Goal: Task Accomplishment & Management: Complete application form

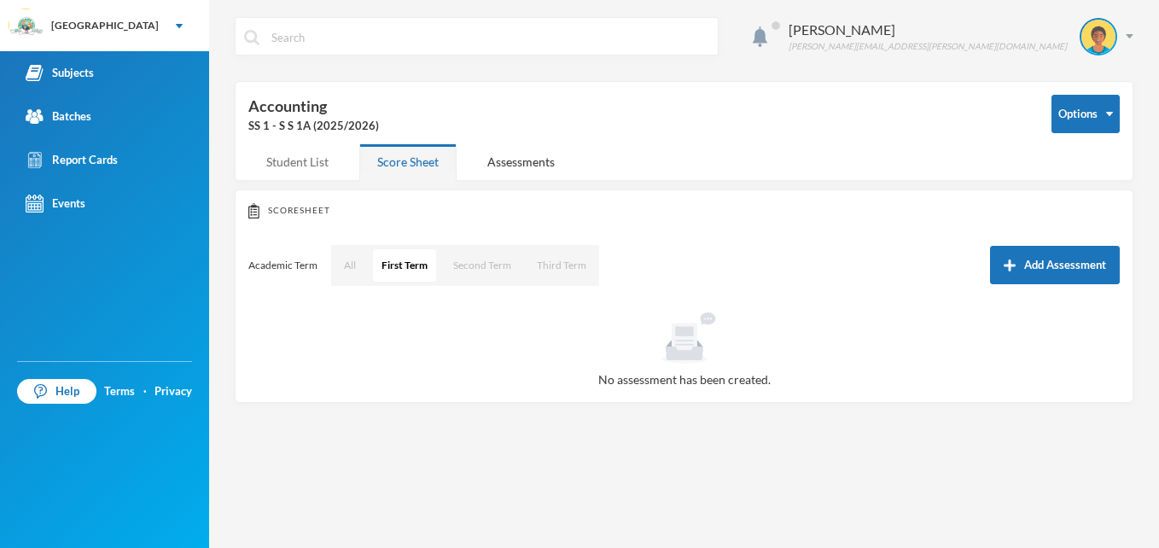
click at [299, 162] on div "Student List" at bounding box center [297, 161] width 98 height 37
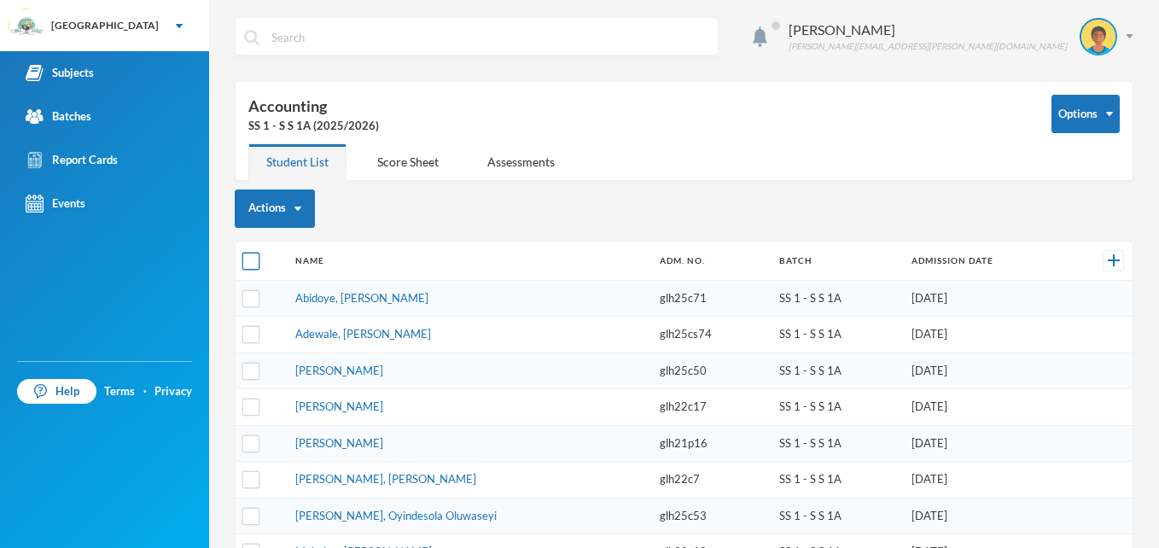
click at [250, 262] on input "checkbox" at bounding box center [251, 261] width 18 height 18
checkbox input "true"
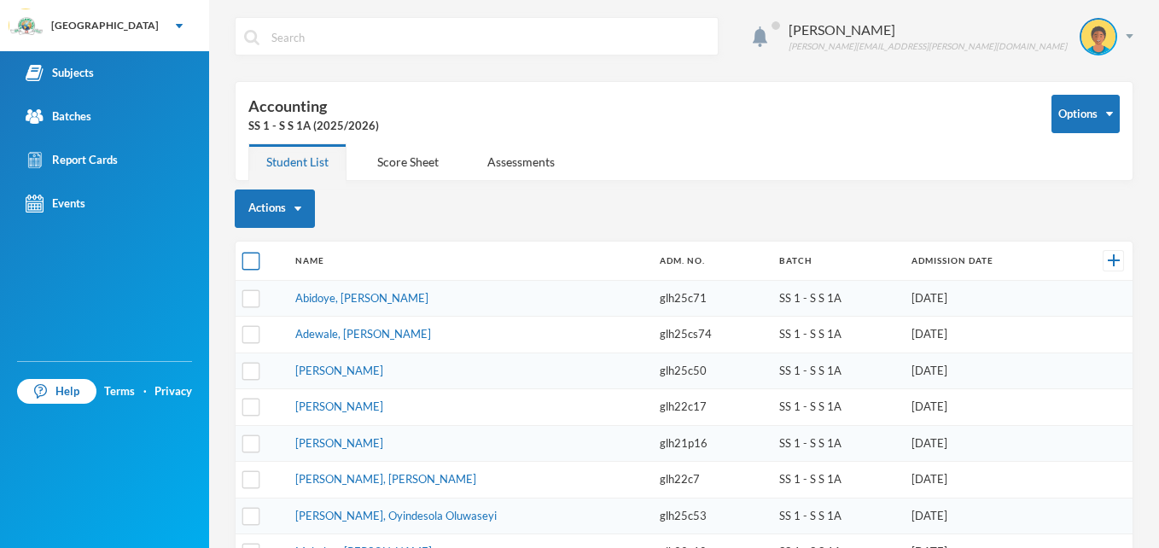
checkbox input "true"
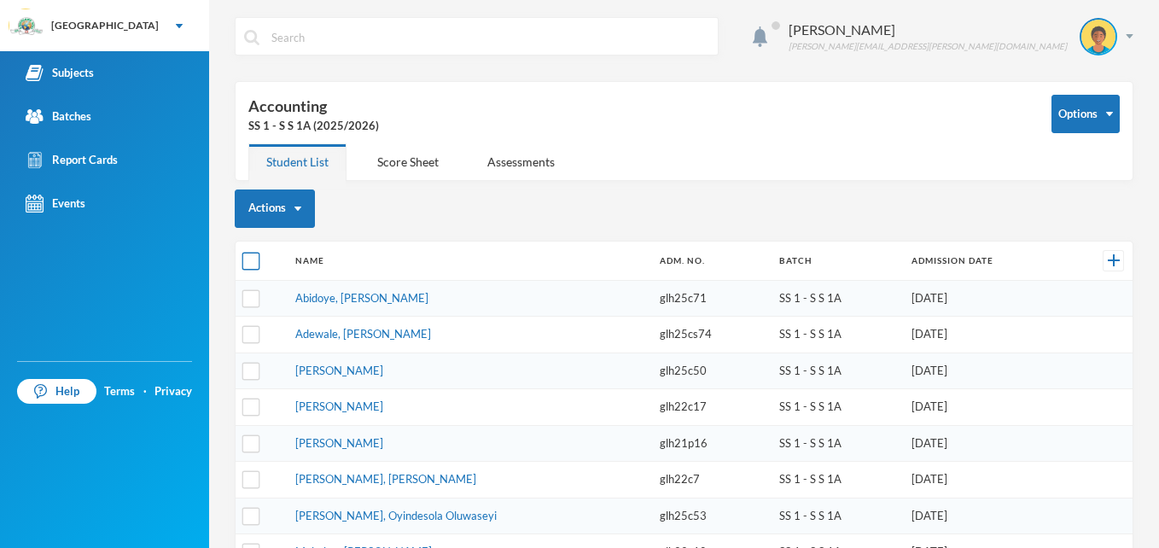
checkbox input "true"
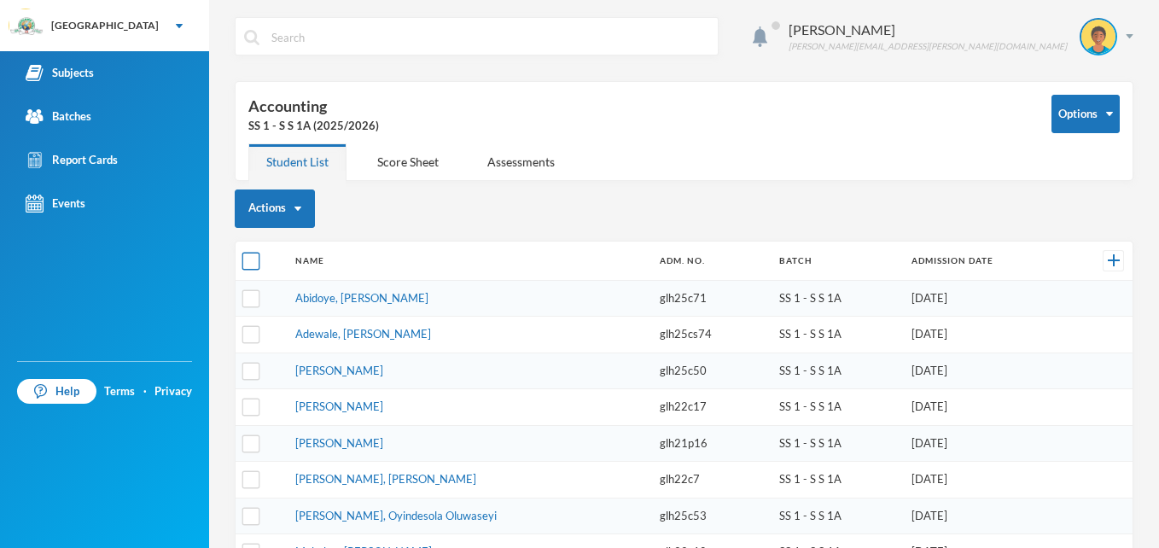
checkbox input "true"
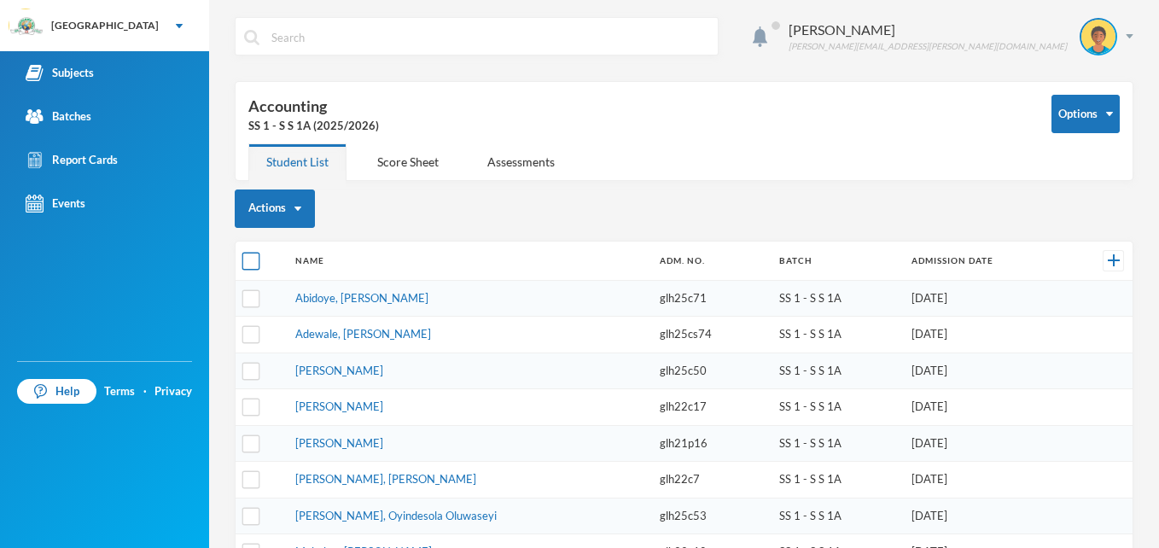
checkbox input "true"
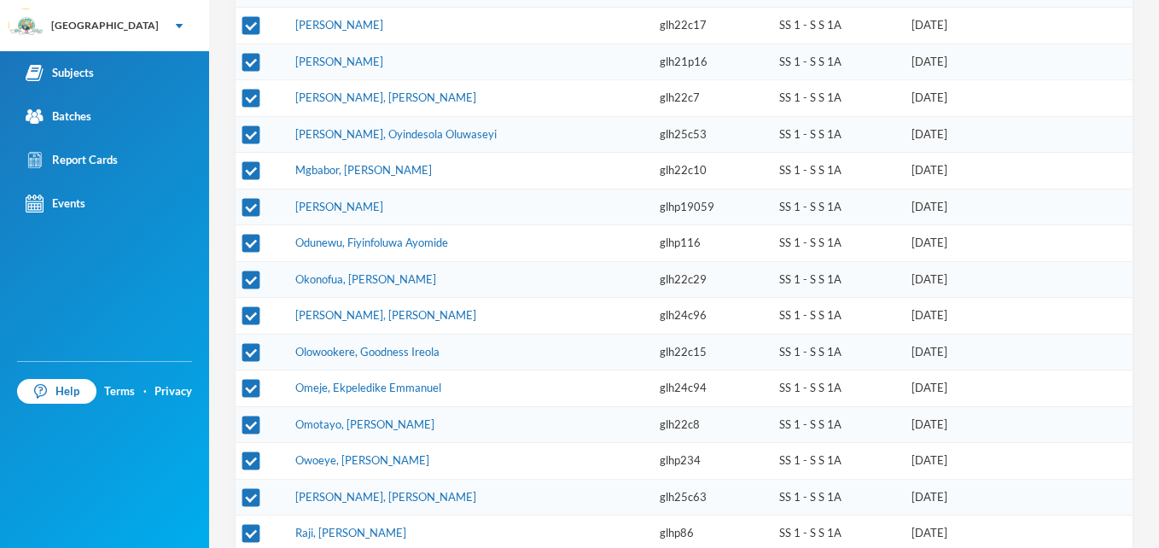
scroll to position [475, 0]
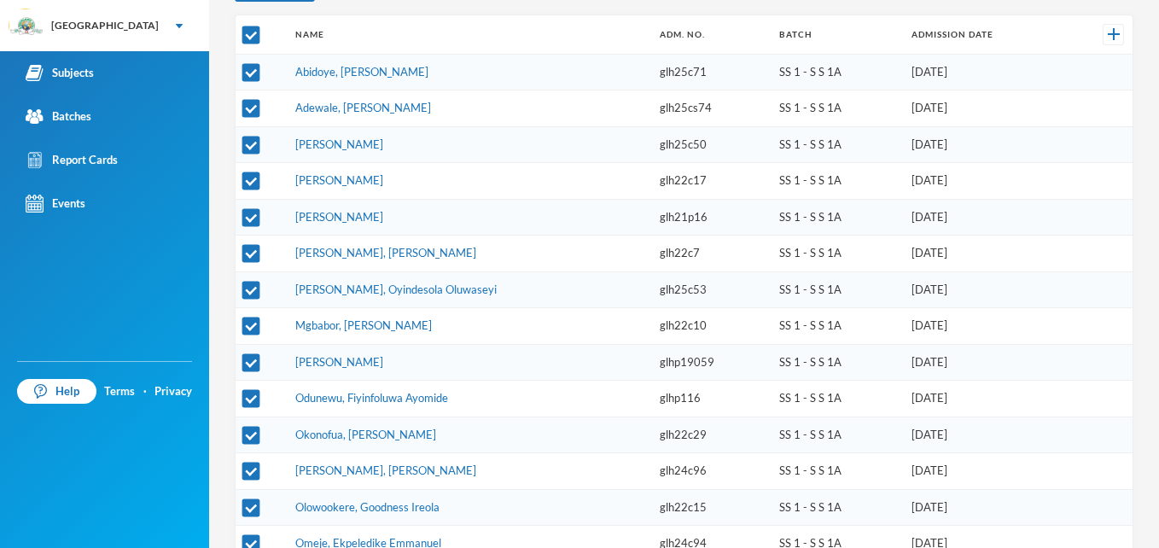
click at [1068, 224] on td at bounding box center [1100, 217] width 64 height 37
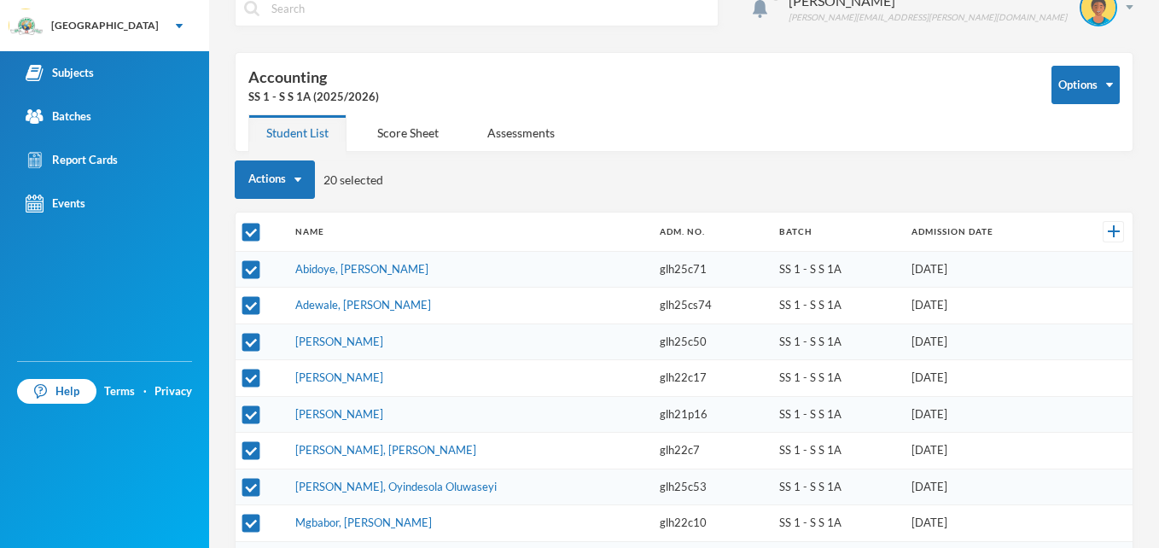
scroll to position [0, 0]
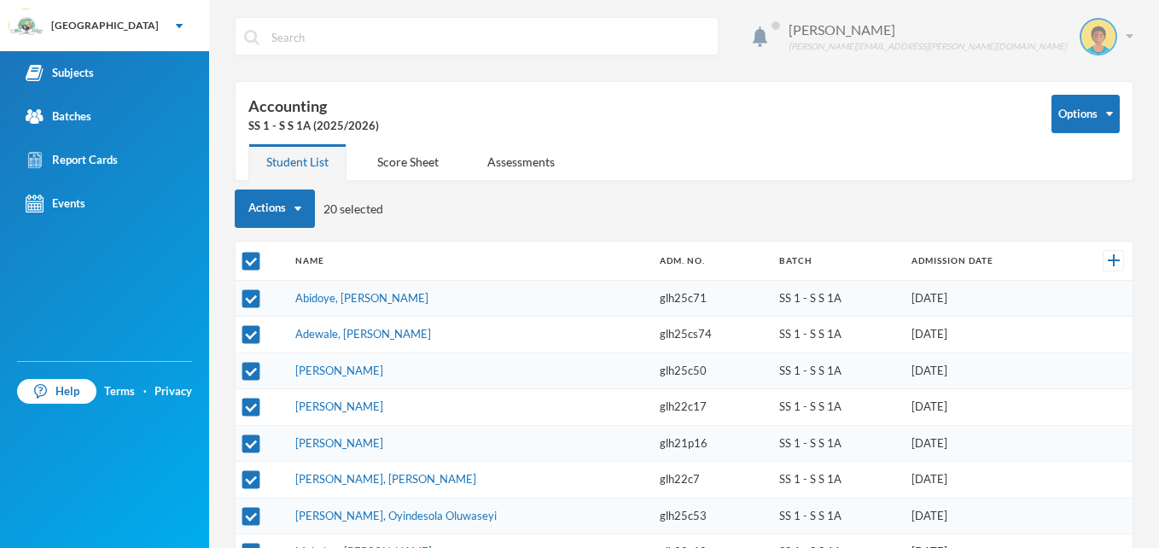
click at [1111, 34] on div "Sadiq Ahmed ahmed.sadiq@greenlandhall.org" at bounding box center [954, 37] width 357 height 38
click at [1086, 119] on button "Logout" at bounding box center [1073, 125] width 77 height 26
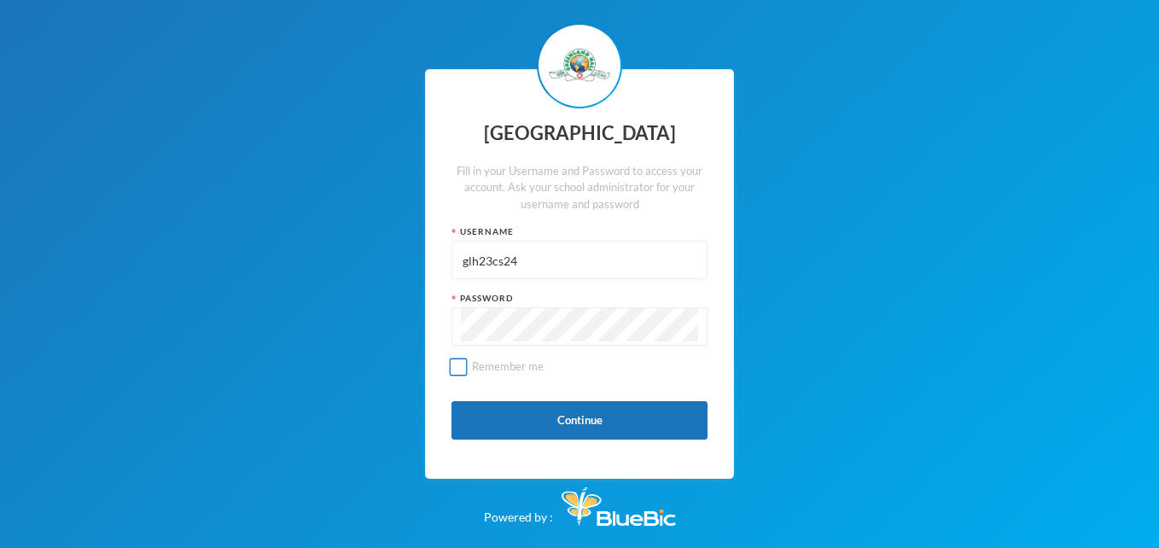
click at [456, 369] on input "Remember me" at bounding box center [459, 366] width 18 height 18
checkbox input "true"
click at [588, 421] on button "Continue" at bounding box center [579, 420] width 256 height 38
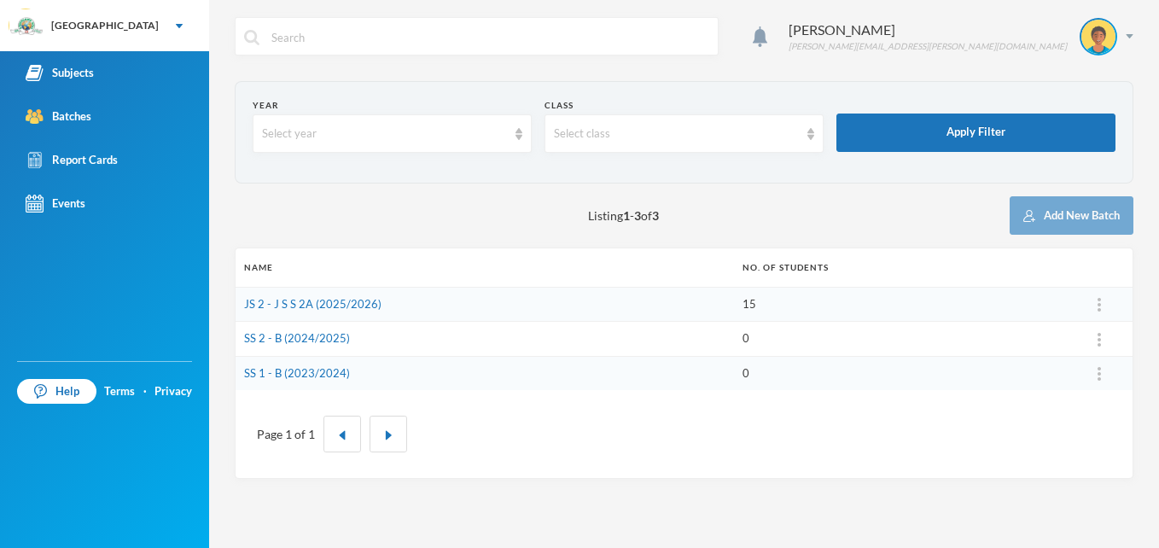
click at [118, 322] on div "Subjects Batches Report Cards Events" at bounding box center [104, 206] width 209 height 310
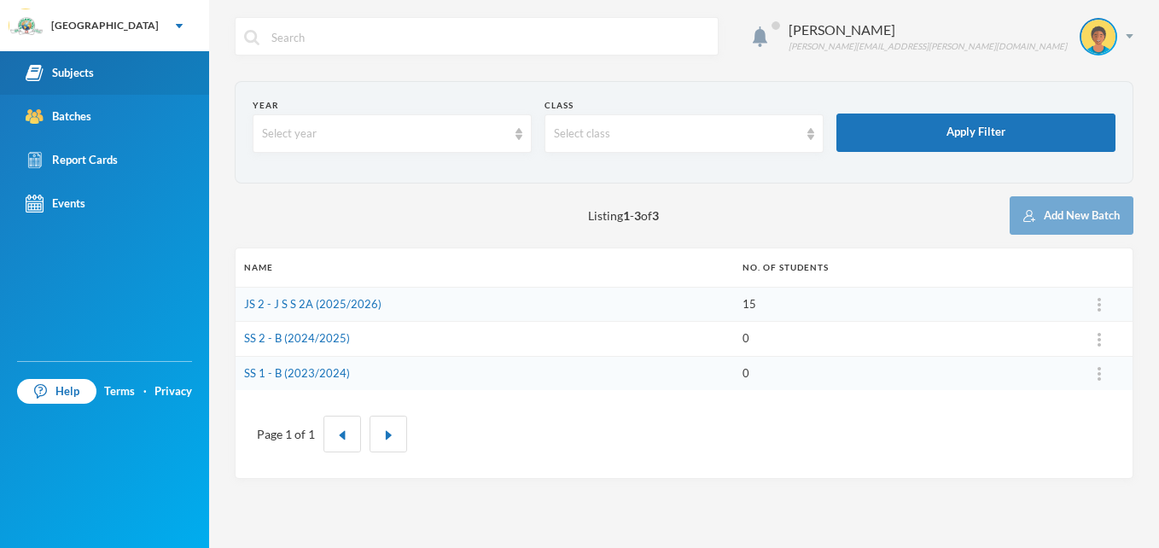
click at [91, 77] on div "Subjects" at bounding box center [60, 73] width 68 height 18
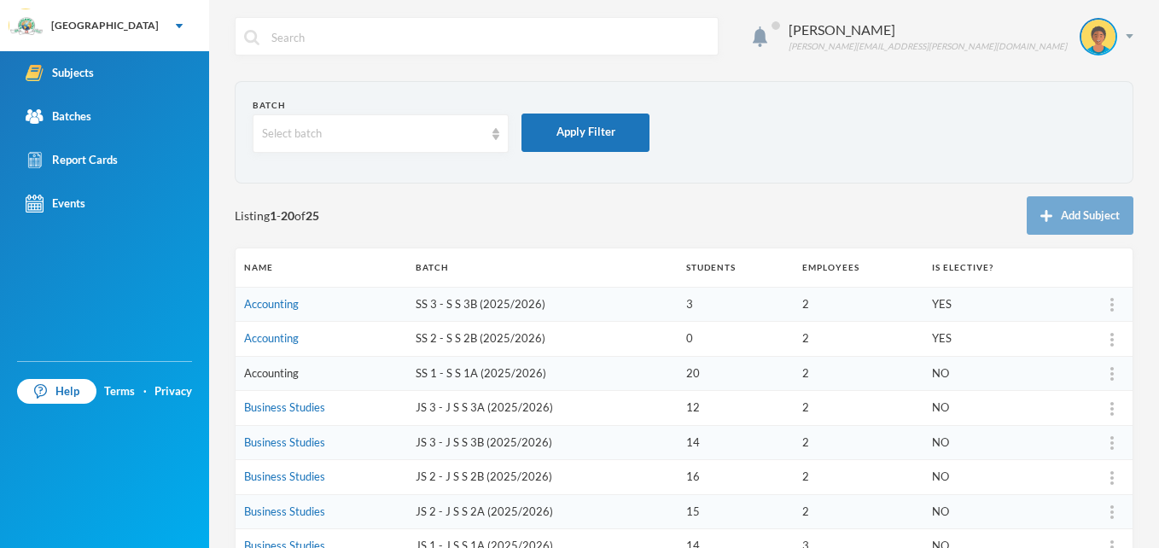
click at [287, 369] on link "Accounting" at bounding box center [271, 373] width 55 height 14
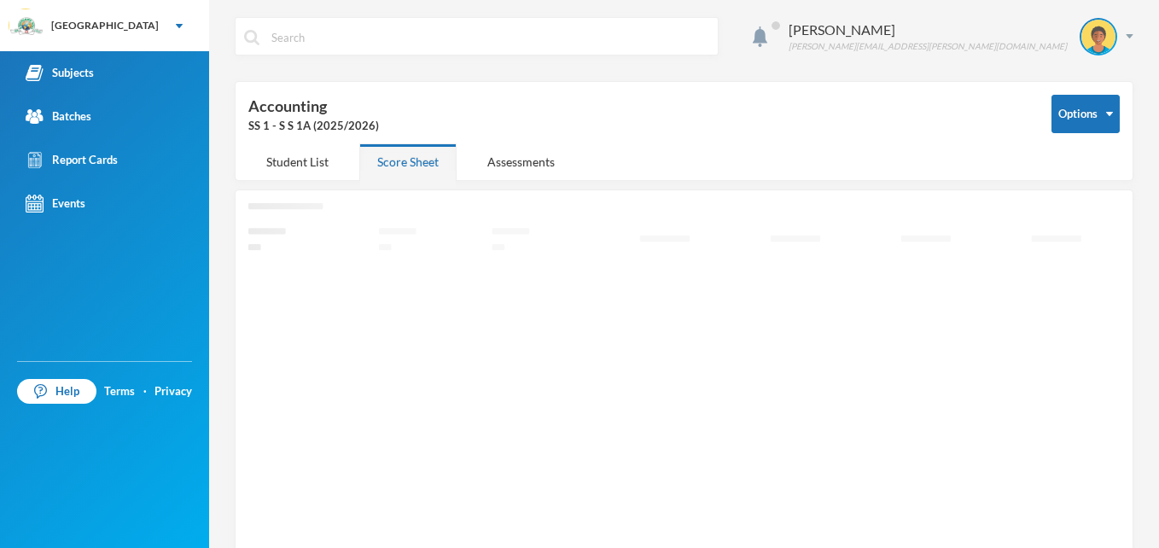
click at [287, 369] on icon "Loading interface..." at bounding box center [683, 390] width 871 height 374
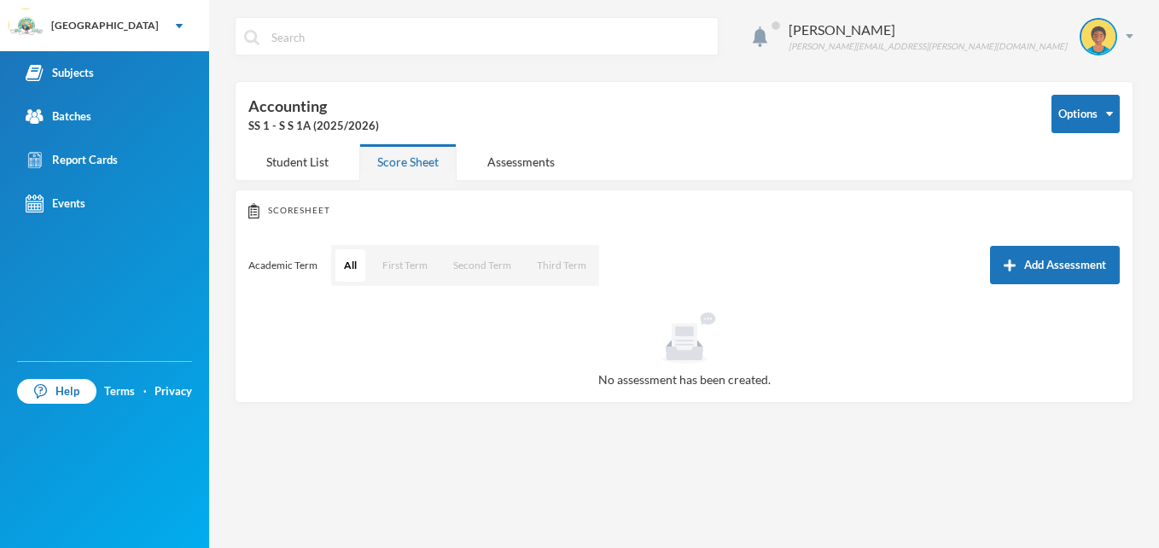
click at [362, 31] on input "text" at bounding box center [489, 37] width 439 height 38
click at [300, 162] on div "Student List" at bounding box center [297, 161] width 98 height 37
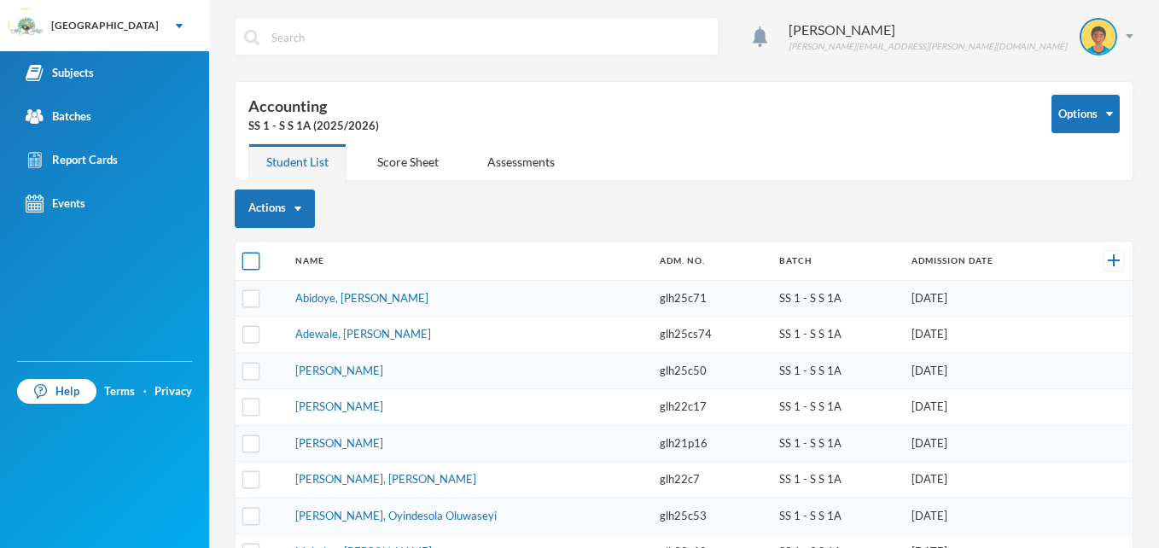
click at [245, 255] on input "checkbox" at bounding box center [251, 261] width 18 height 18
checkbox input "true"
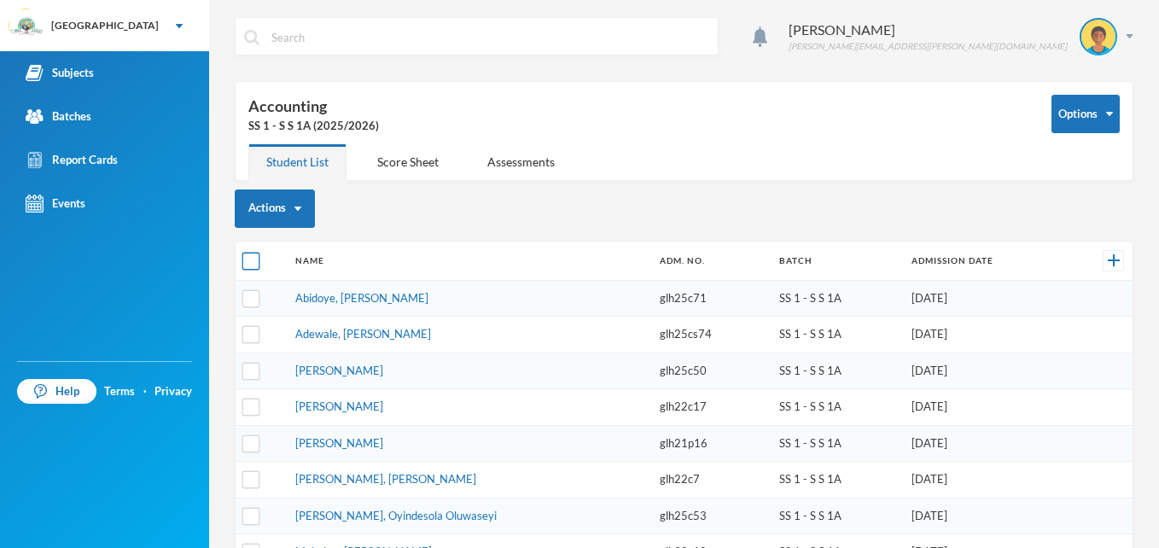
checkbox input "true"
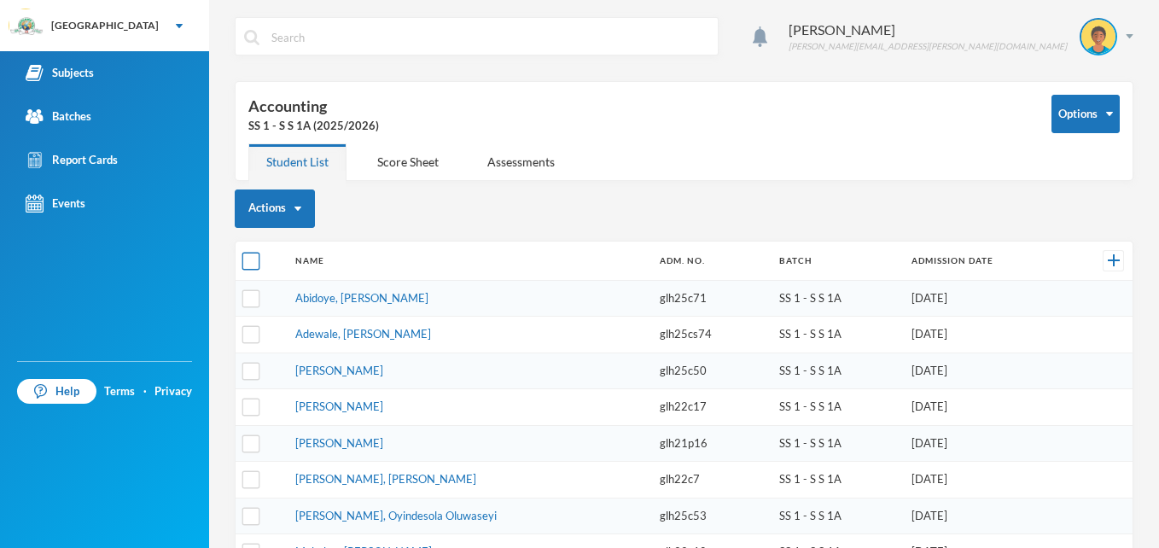
checkbox input "true"
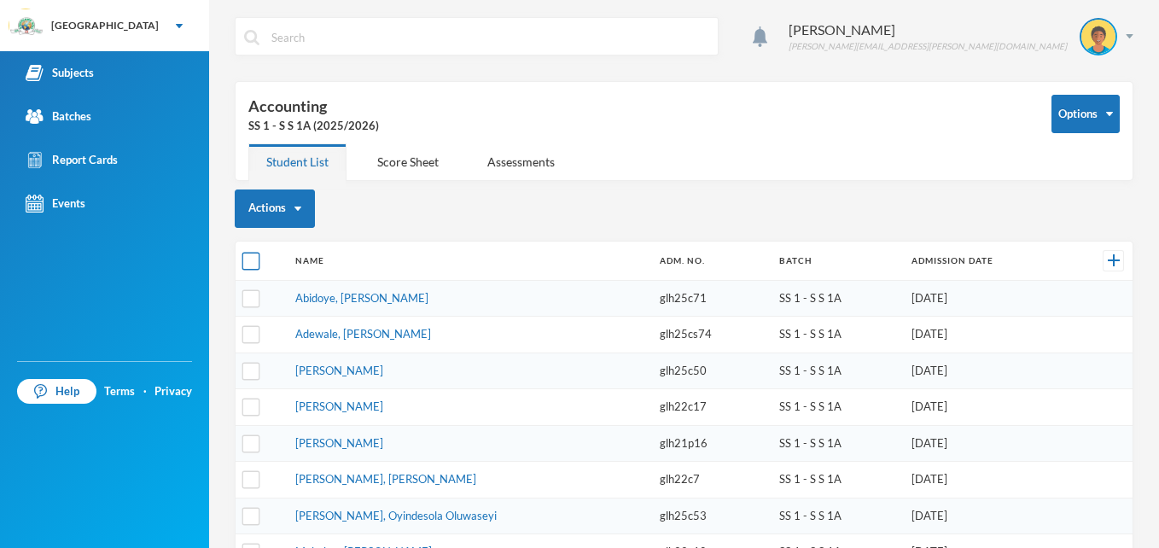
checkbox input "true"
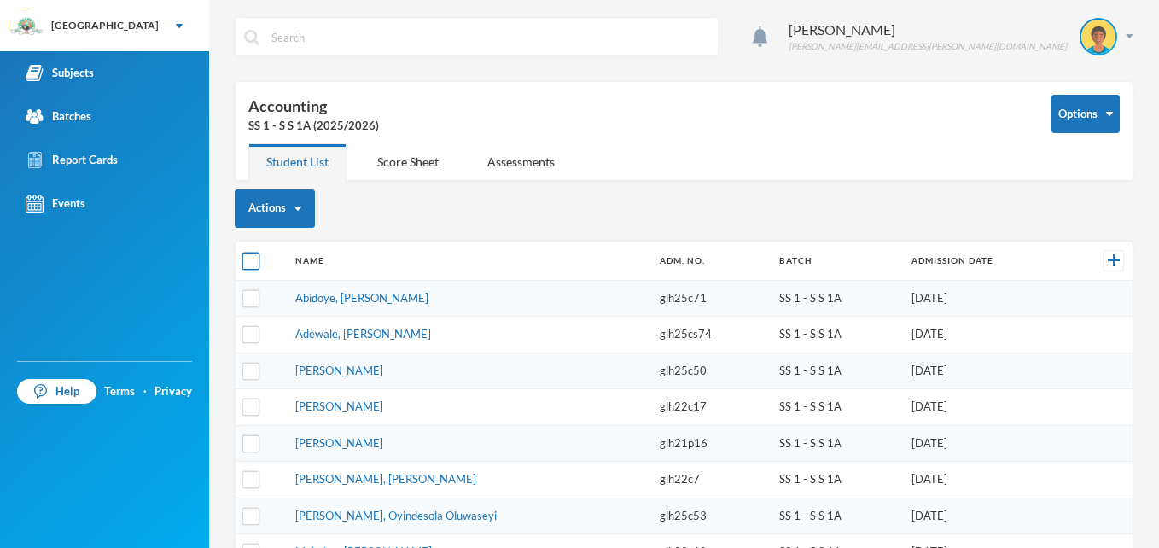
checkbox input "true"
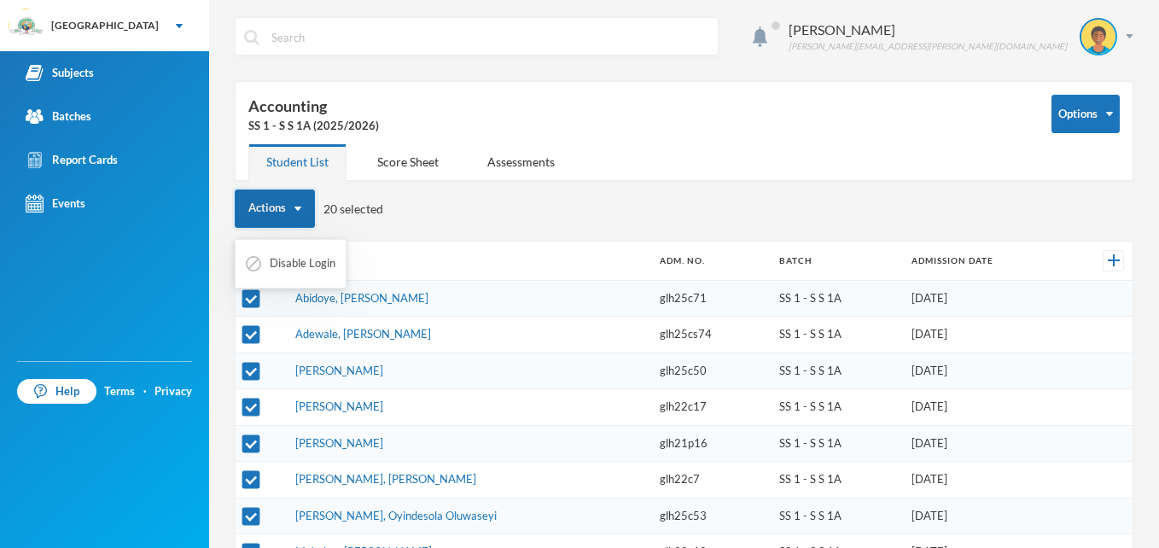
click at [293, 208] on button "Actions" at bounding box center [275, 208] width 80 height 38
click at [408, 164] on div "Score Sheet" at bounding box center [407, 161] width 97 height 37
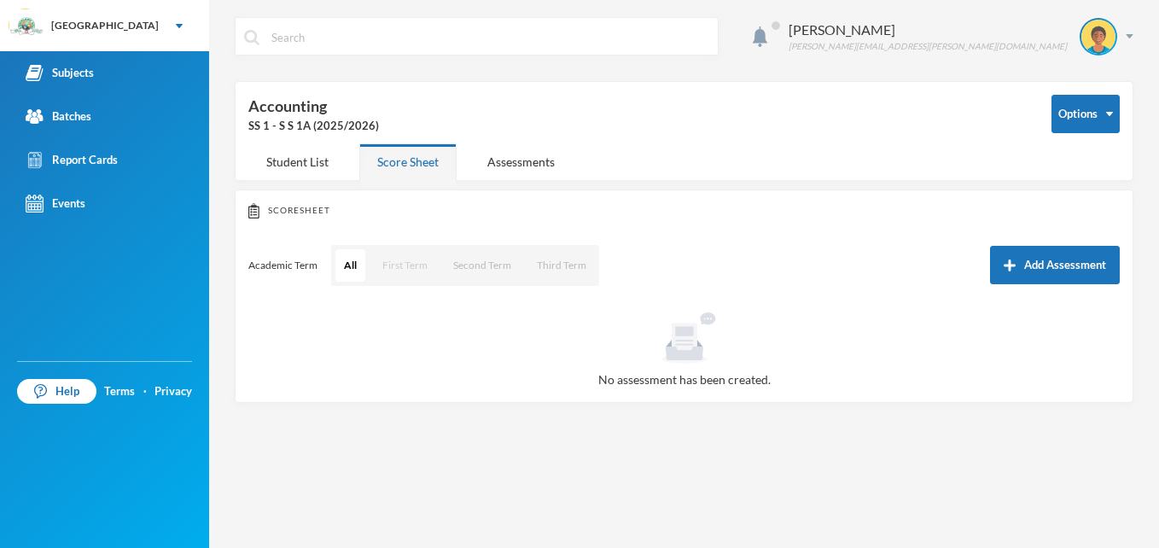
click at [402, 260] on button "First Term" at bounding box center [405, 265] width 62 height 32
click at [402, 264] on button "First Term" at bounding box center [404, 265] width 63 height 32
click at [1046, 266] on button "Add Assessment" at bounding box center [1055, 265] width 130 height 38
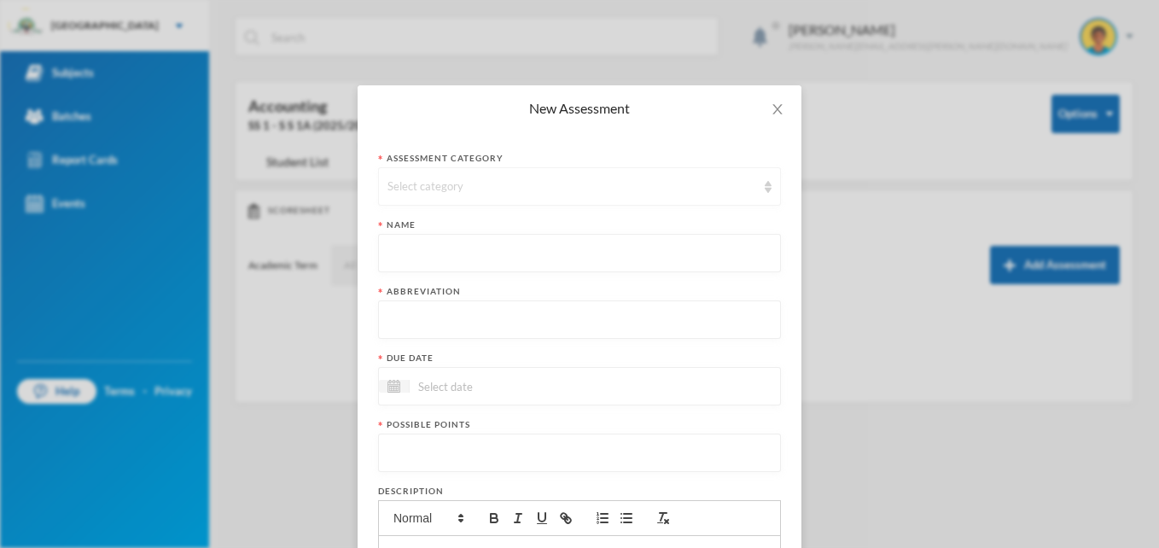
click at [430, 189] on div "Select category" at bounding box center [571, 186] width 369 height 17
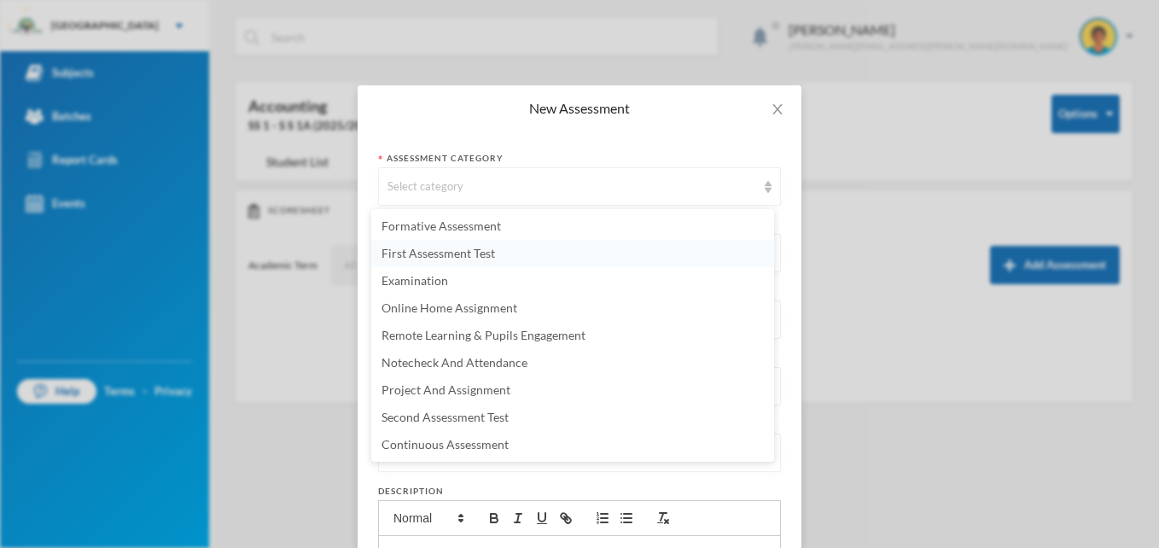
click at [430, 259] on span "First Assessment Test" at bounding box center [437, 253] width 113 height 15
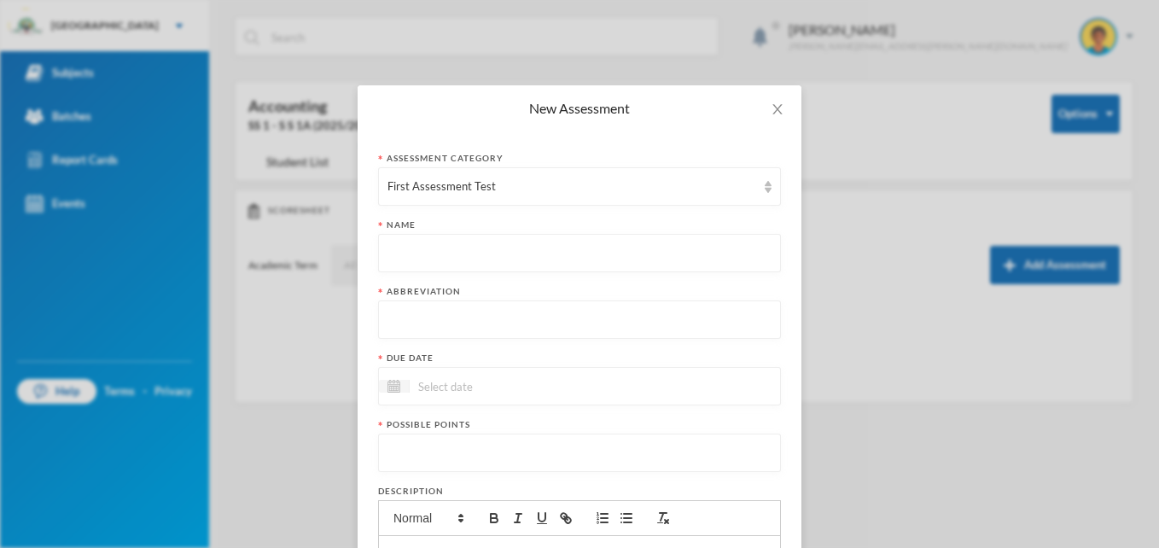
click at [410, 263] on input "text" at bounding box center [579, 254] width 384 height 38
click at [405, 249] on input "text" at bounding box center [579, 254] width 384 height 38
type input "First Assessment Test"
click at [400, 329] on input "text" at bounding box center [579, 320] width 384 height 38
type input "FCAT"
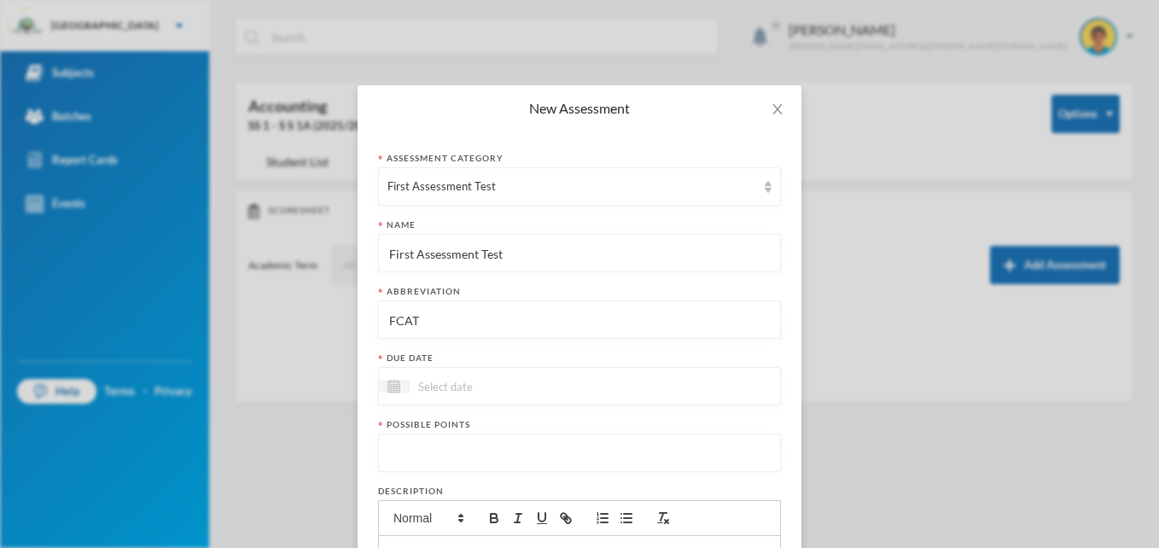
click at [433, 384] on input at bounding box center [481, 386] width 143 height 20
click at [538, 515] on div "10" at bounding box center [538, 515] width 26 height 27
type input "[DATE]"
click at [470, 457] on input "number" at bounding box center [579, 453] width 384 height 38
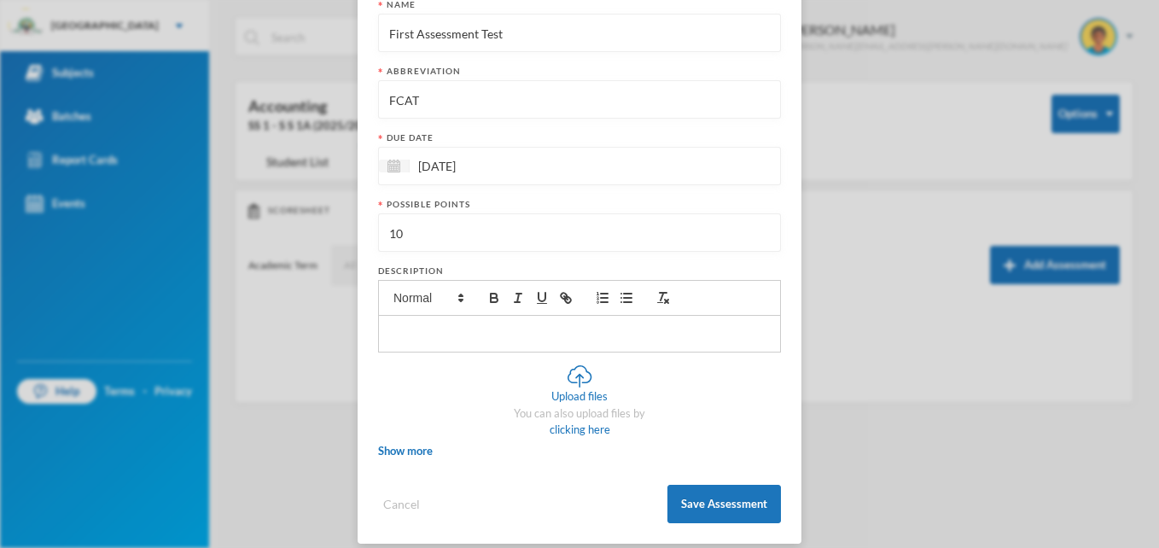
scroll to position [236, 0]
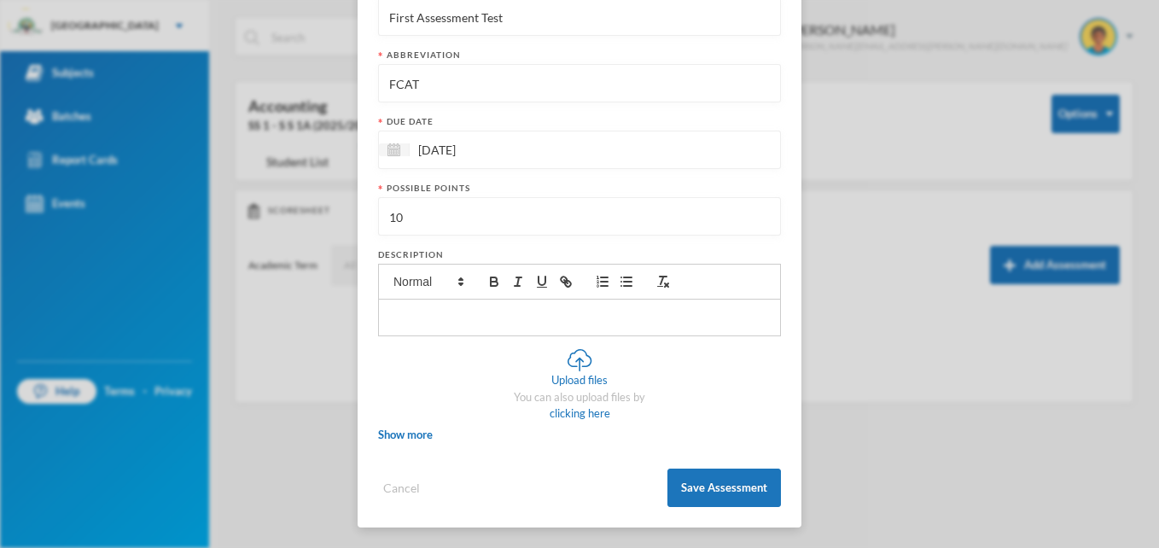
type input "10"
click at [891, 62] on div "New Assessment Assessment category First Assessment Test Name First Assessment …" at bounding box center [579, 274] width 1159 height 548
click at [706, 481] on button "Save Assessment" at bounding box center [723, 487] width 113 height 38
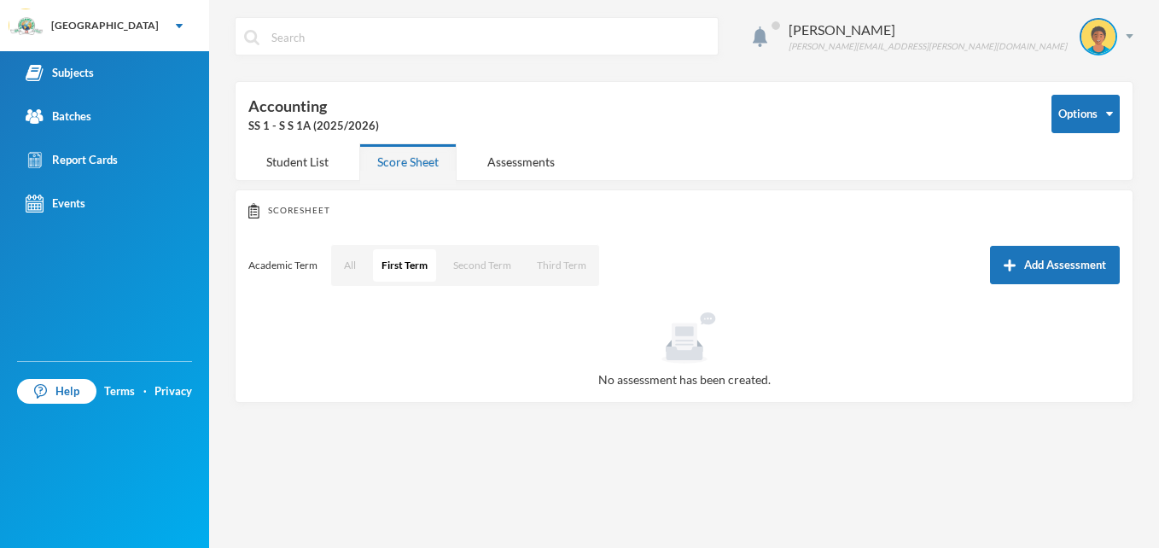
scroll to position [151, 0]
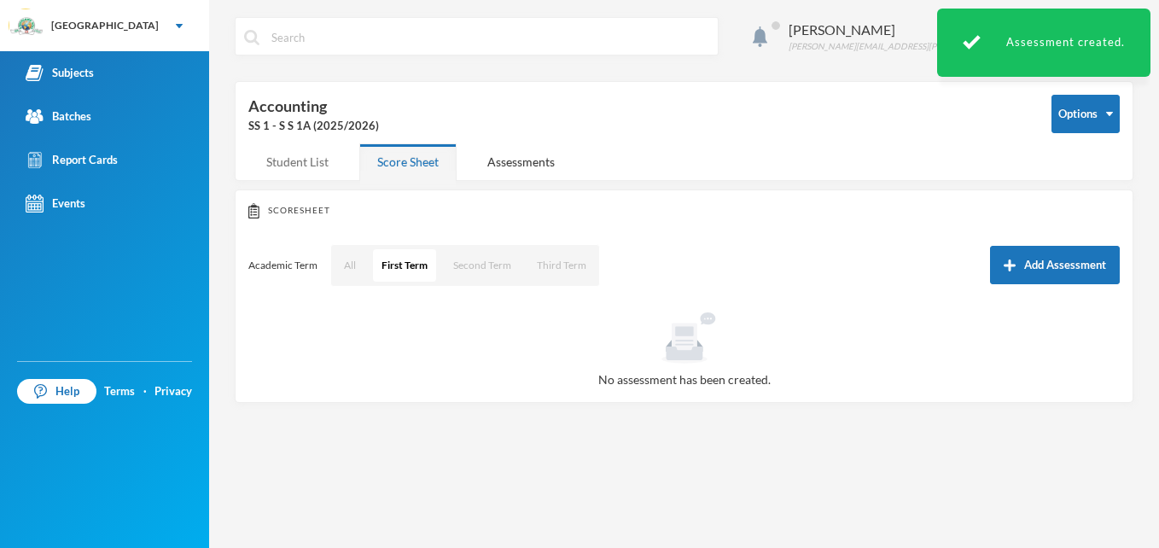
click at [291, 166] on div "Student List" at bounding box center [297, 161] width 98 height 37
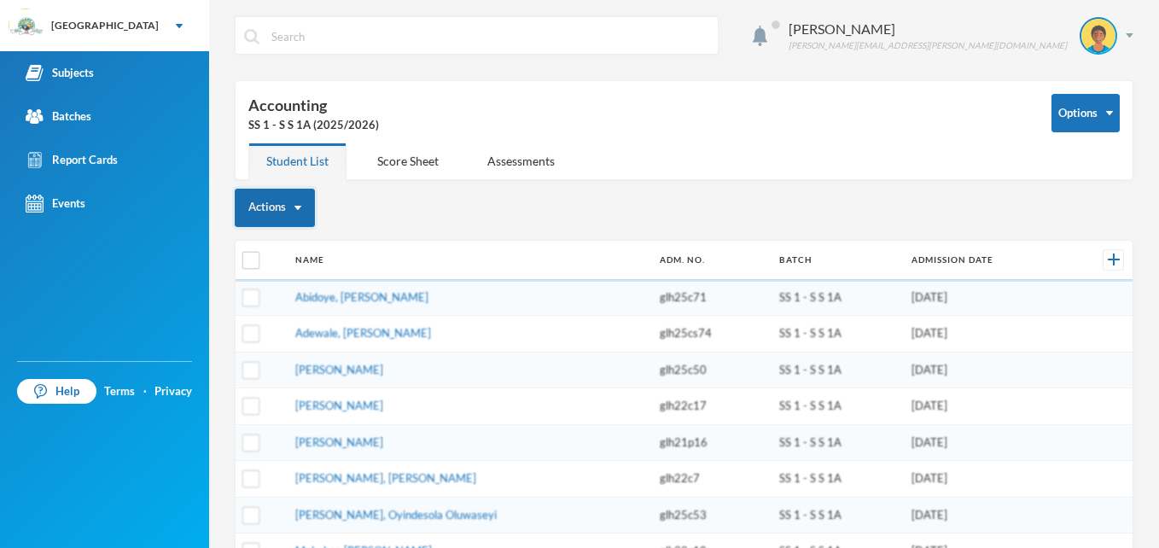
scroll to position [0, 0]
click at [254, 264] on input "checkbox" at bounding box center [251, 261] width 18 height 18
checkbox input "true"
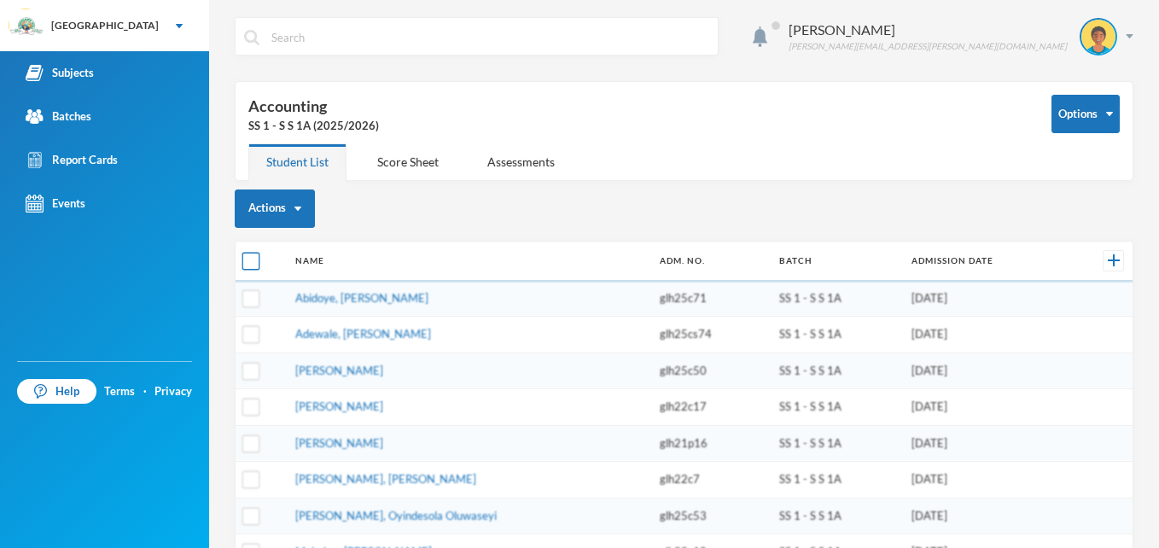
checkbox input "true"
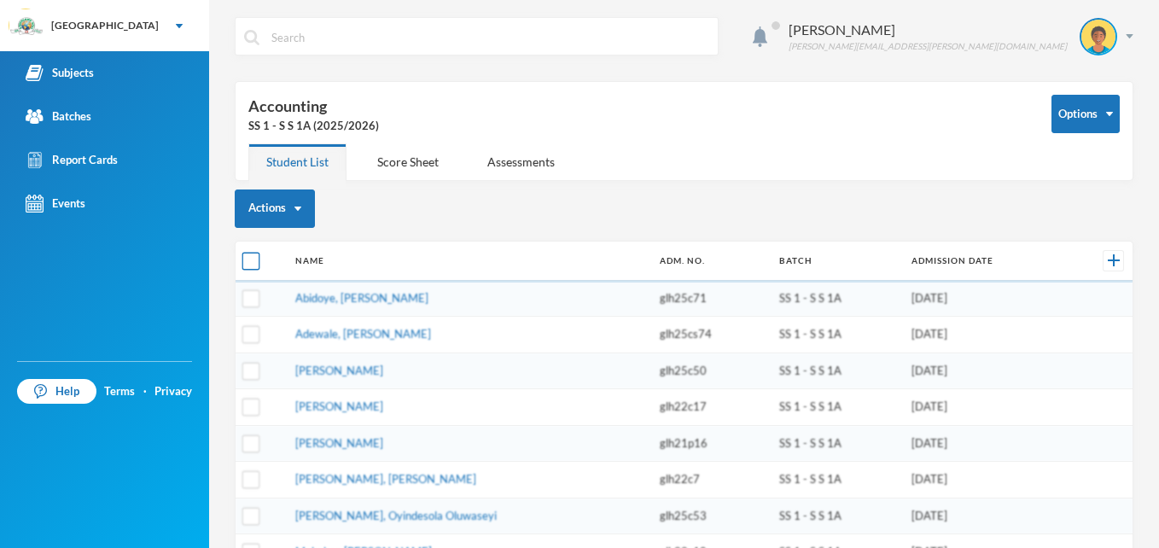
checkbox input "true"
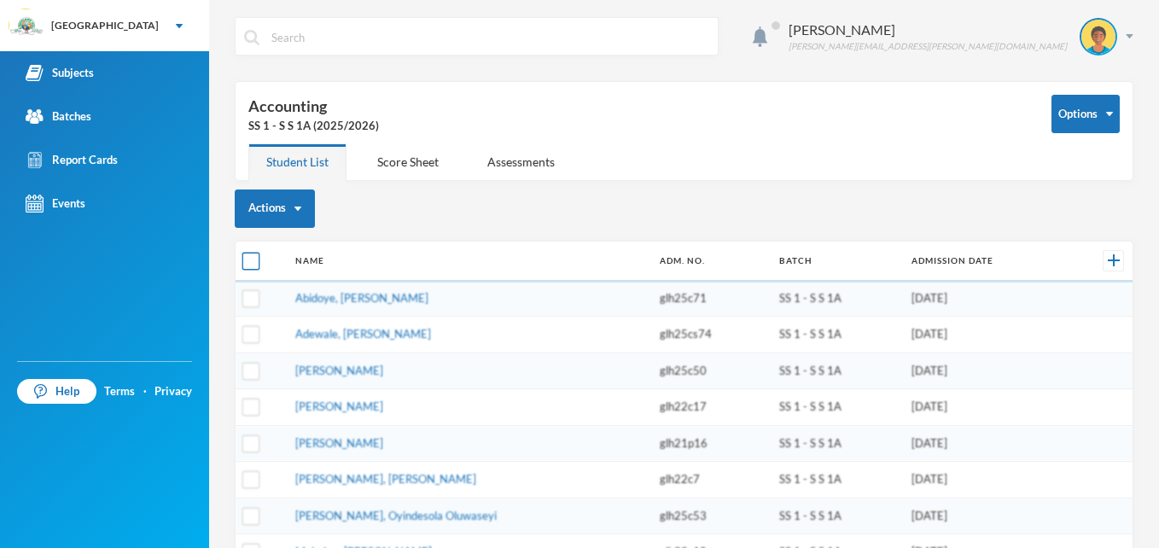
checkbox input "true"
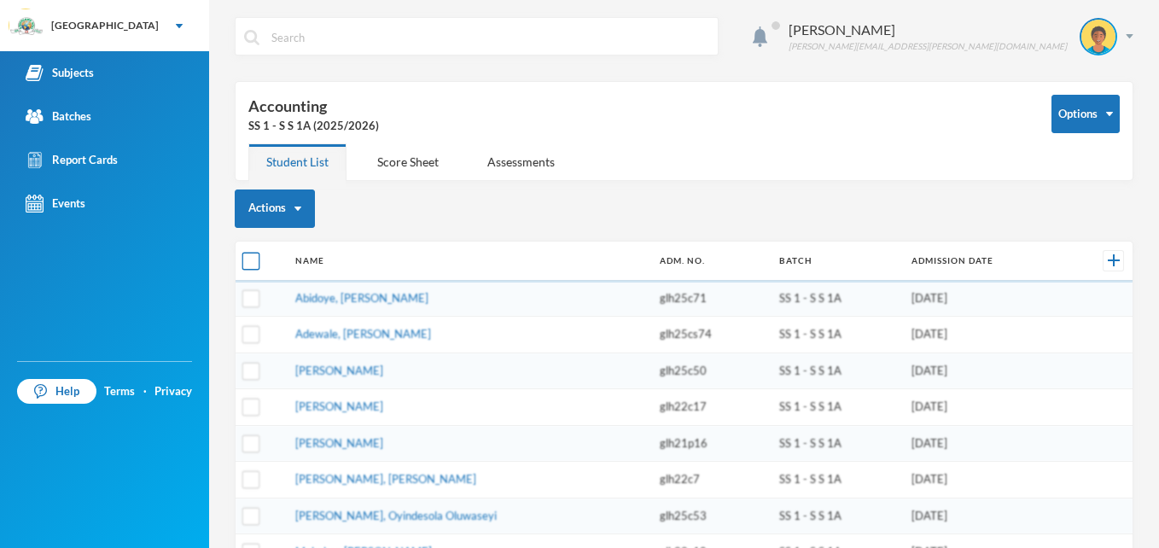
checkbox input "true"
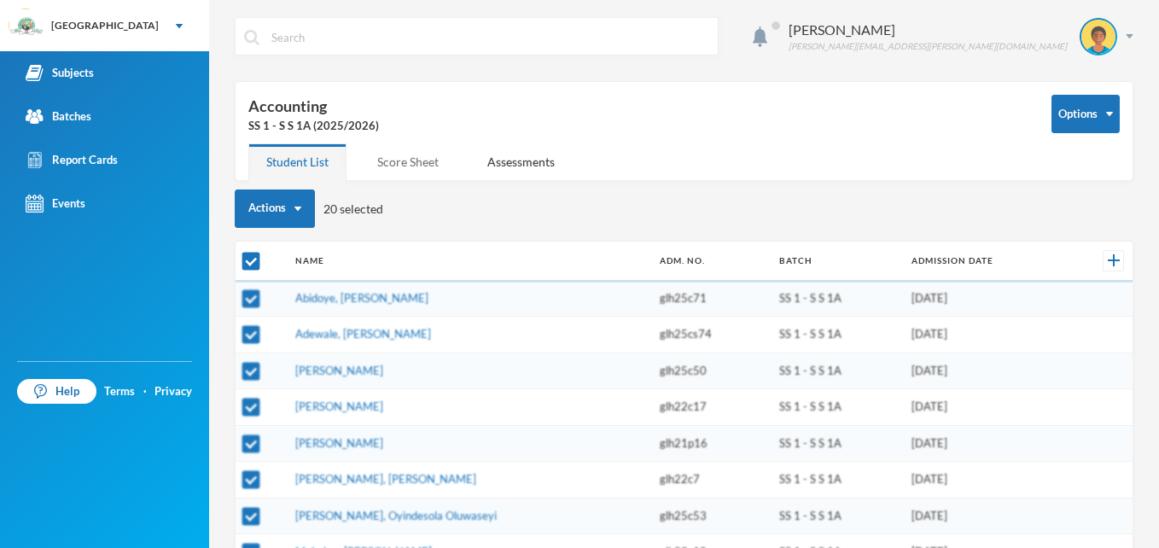
click at [425, 165] on div "Score Sheet" at bounding box center [407, 161] width 97 height 37
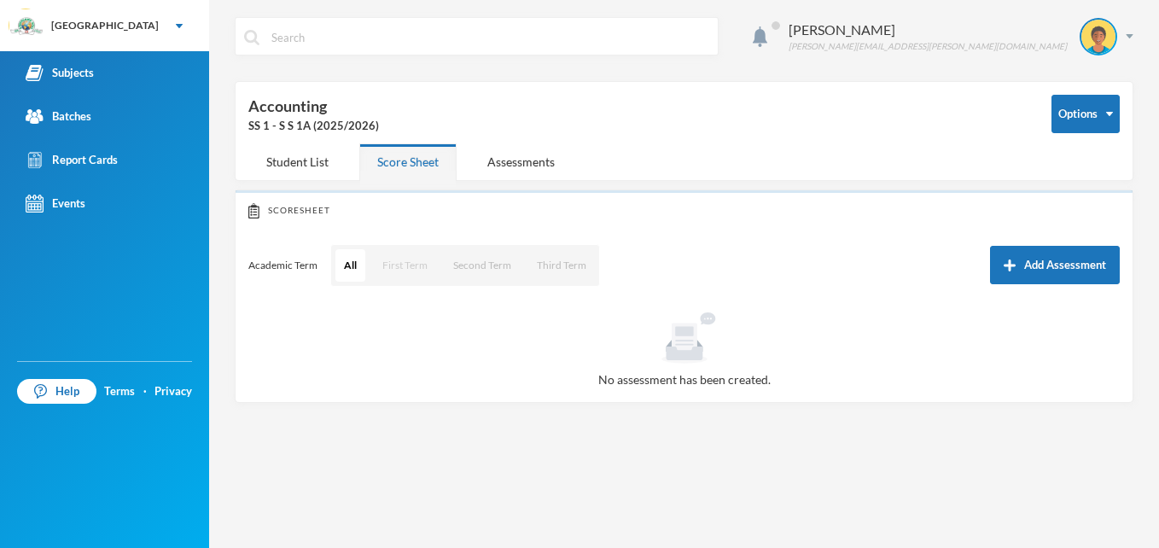
click at [399, 267] on button "First Term" at bounding box center [405, 265] width 62 height 32
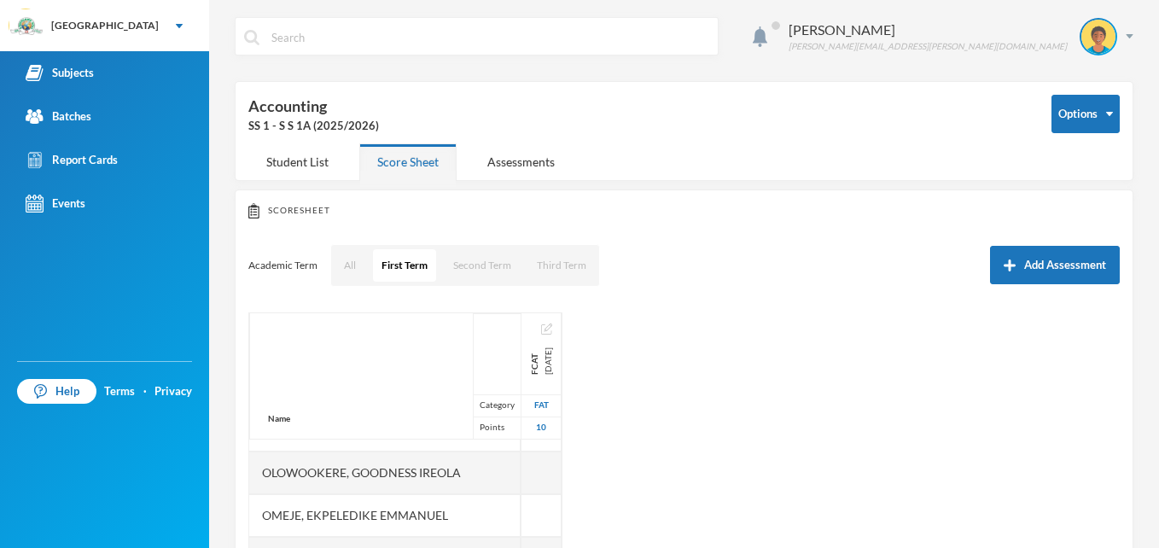
scroll to position [555, 0]
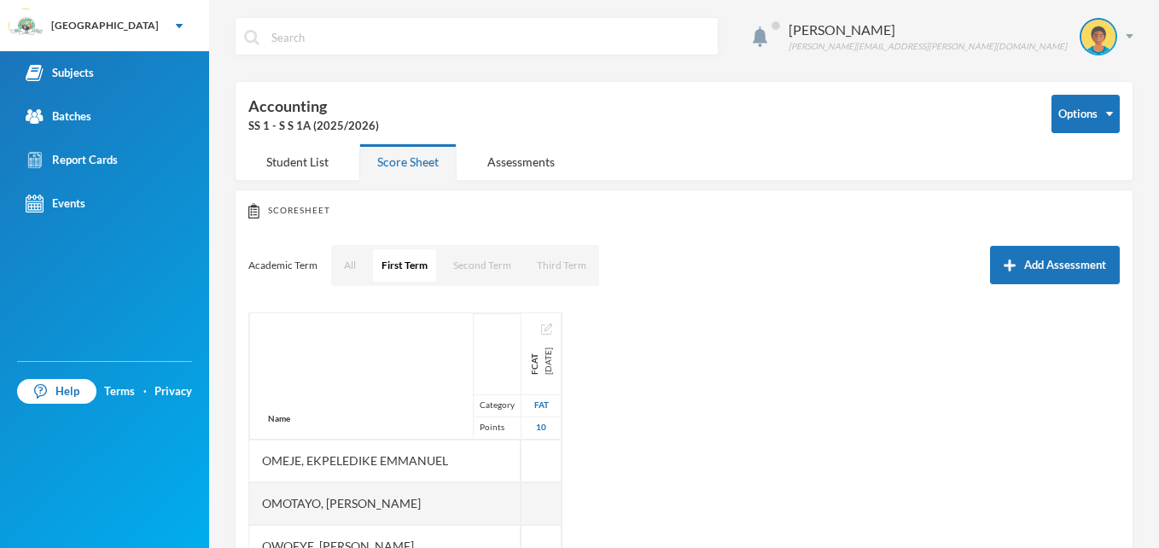
click at [973, 369] on div "Name Category Points [PERSON_NAME], [PERSON_NAME], [PERSON_NAME] [PERSON_NAME] …" at bounding box center [683, 525] width 871 height 427
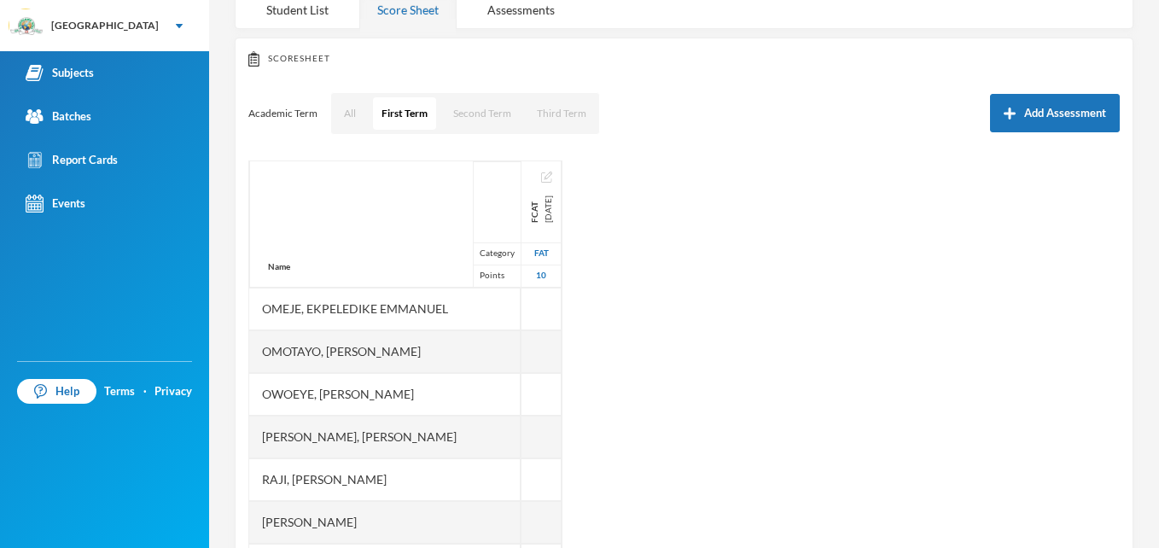
scroll to position [230, 0]
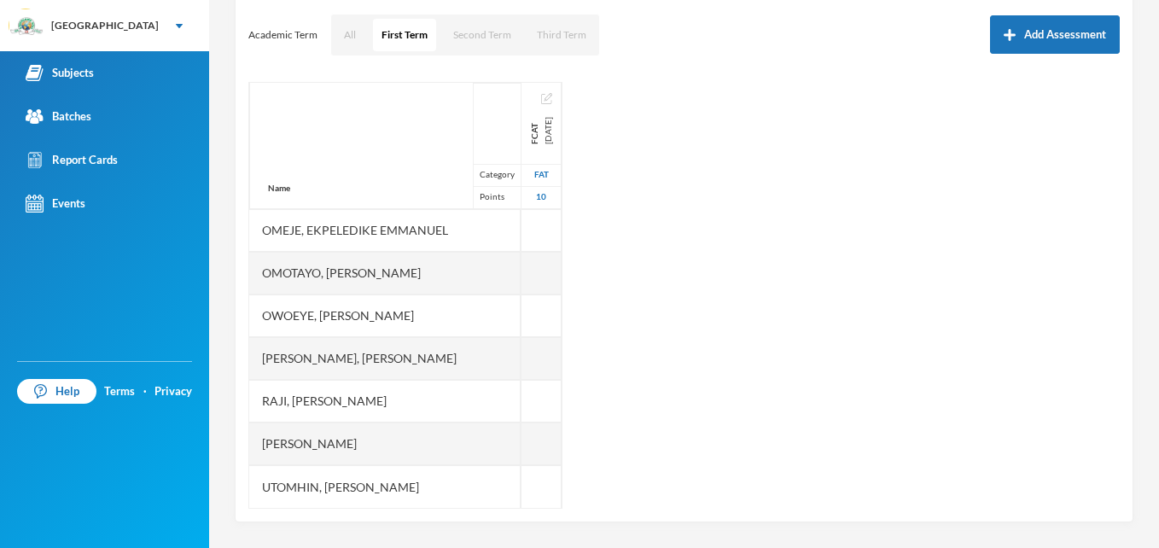
click at [932, 334] on div "Name Category Points [PERSON_NAME], [PERSON_NAME], [PERSON_NAME] [PERSON_NAME] …" at bounding box center [683, 295] width 871 height 427
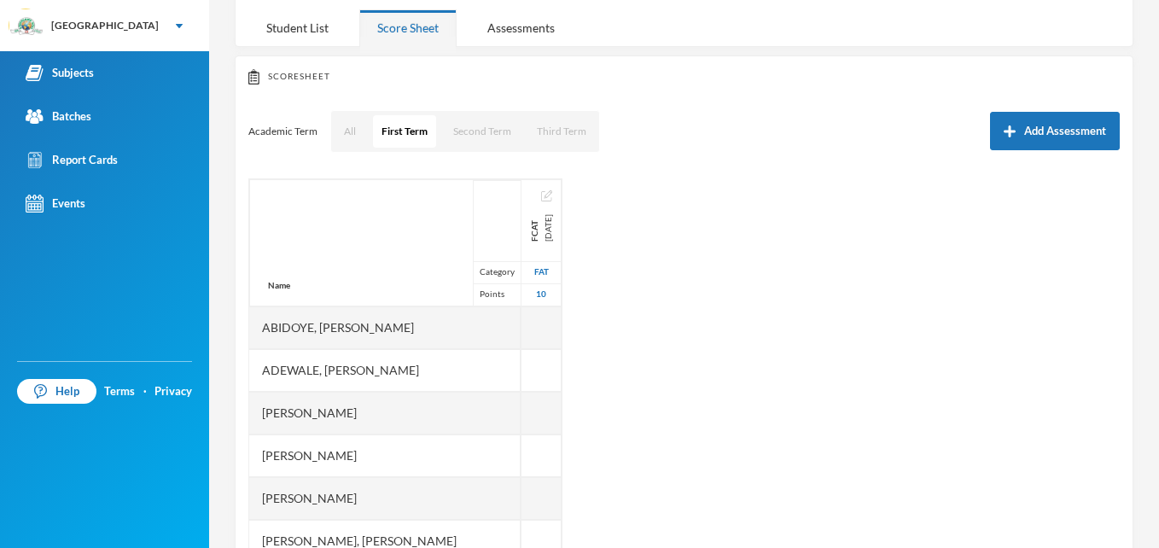
scroll to position [0, 0]
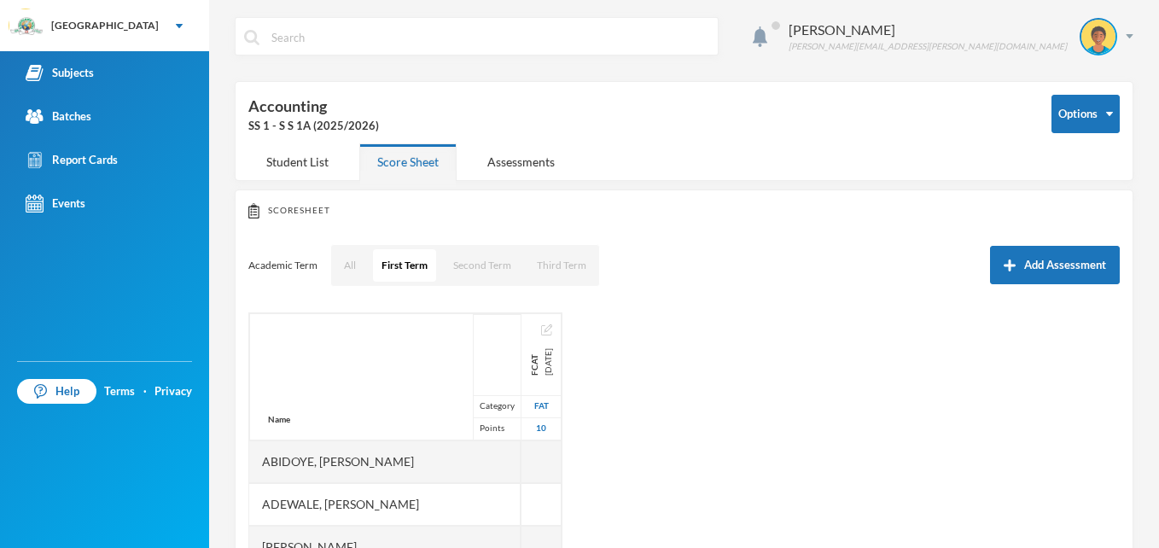
click at [1138, 348] on div "[PERSON_NAME] Ahmed [EMAIL_ADDRESS][PERSON_NAME][DOMAIN_NAME] Options Accountin…" at bounding box center [684, 274] width 950 height 548
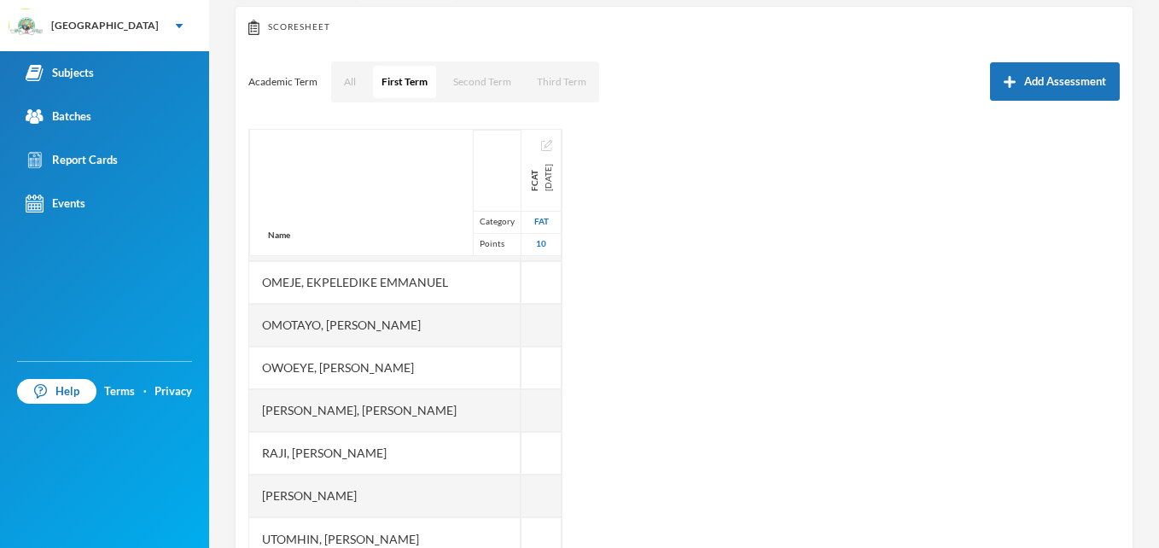
scroll to position [555, 0]
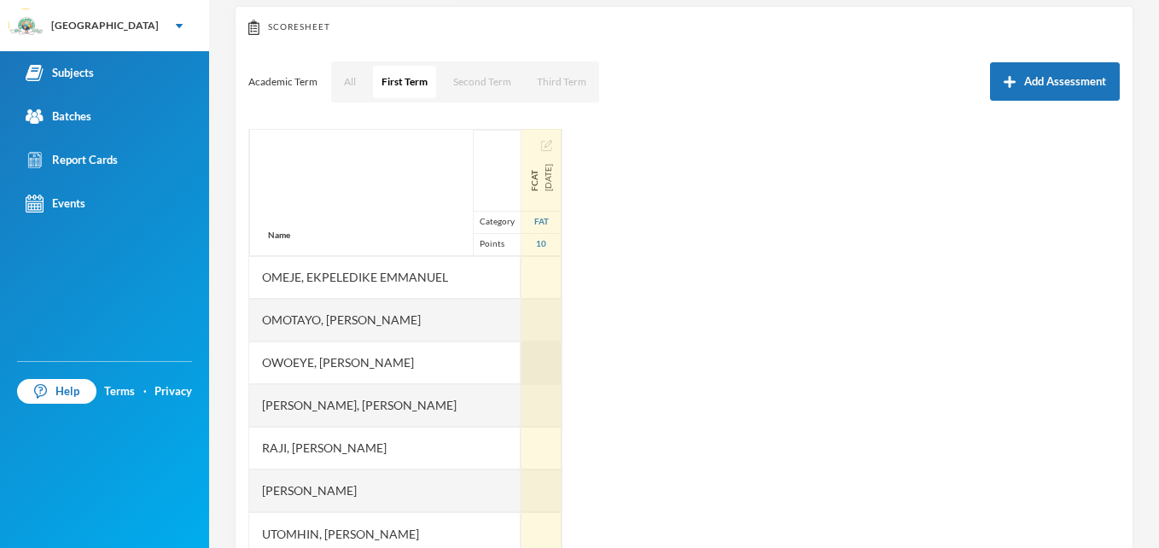
click at [561, 367] on div at bounding box center [541, 362] width 40 height 43
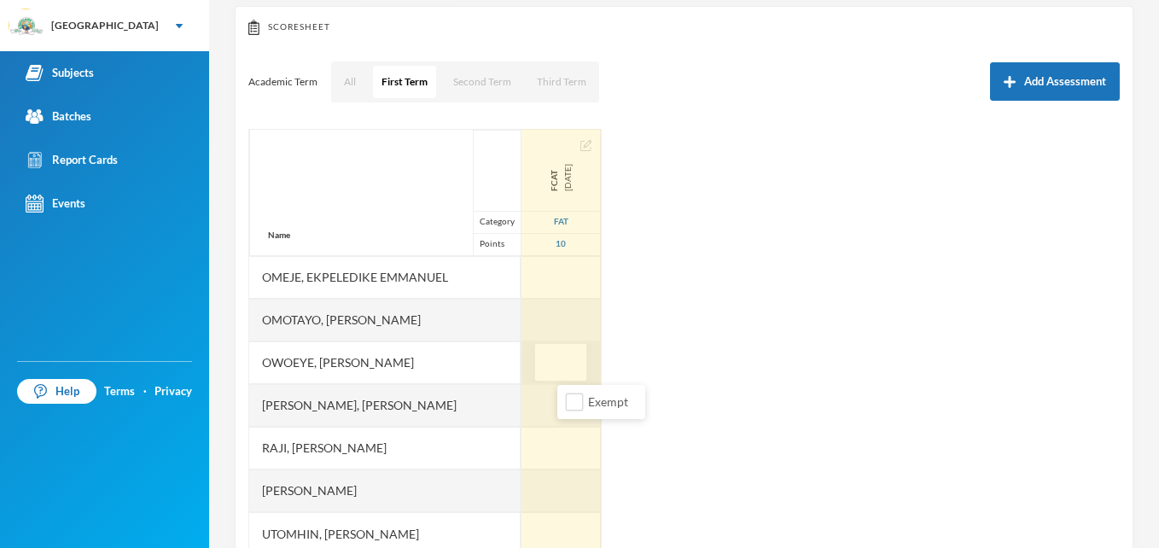
type input "5"
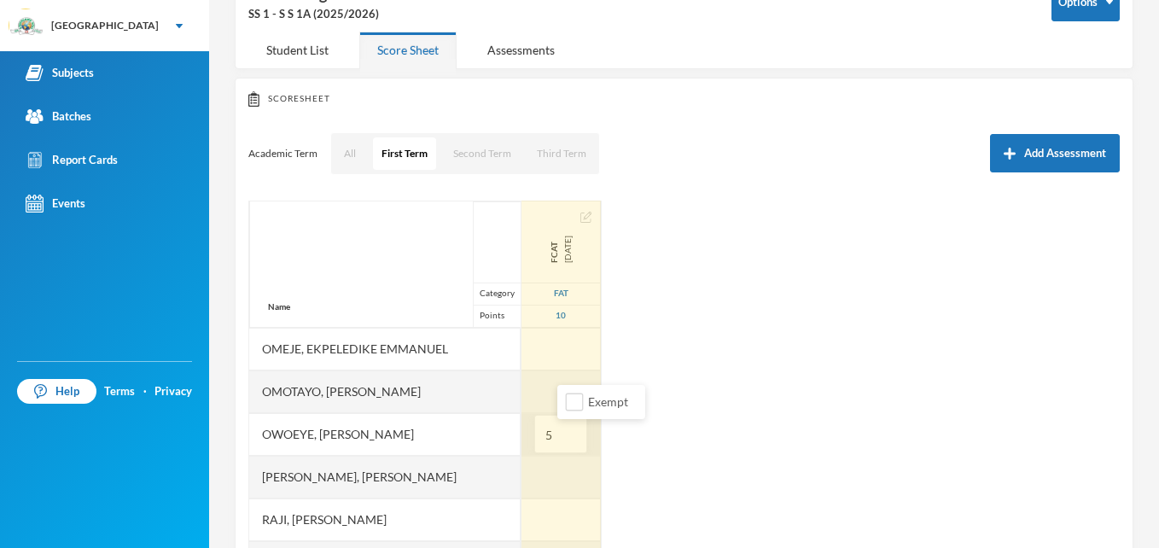
scroll to position [230, 0]
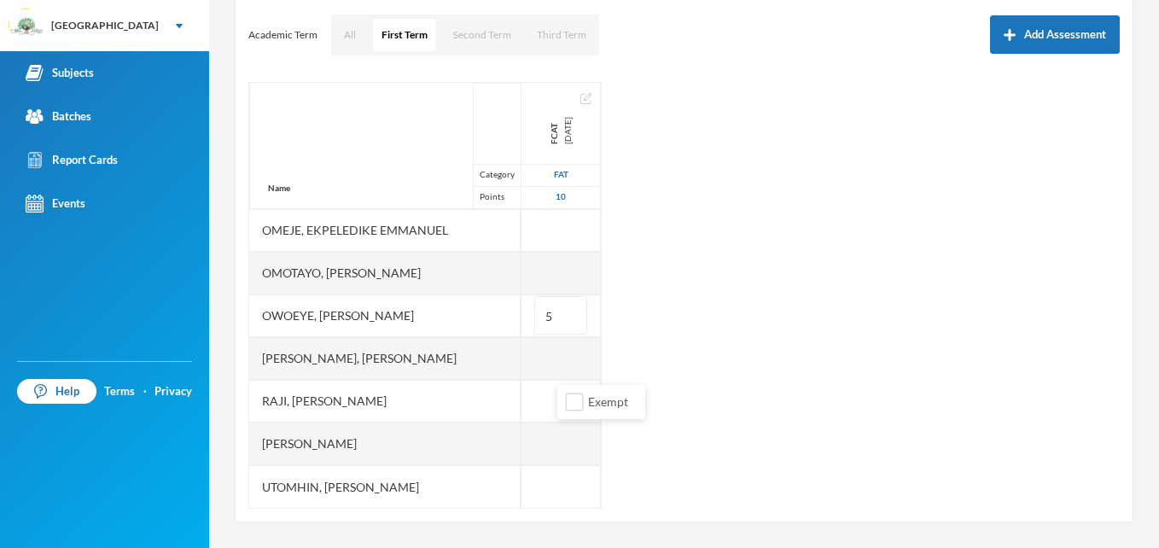
click at [1091, 271] on div "Name Category Points [PERSON_NAME], [PERSON_NAME], [PERSON_NAME] [PERSON_NAME] …" at bounding box center [683, 295] width 871 height 427
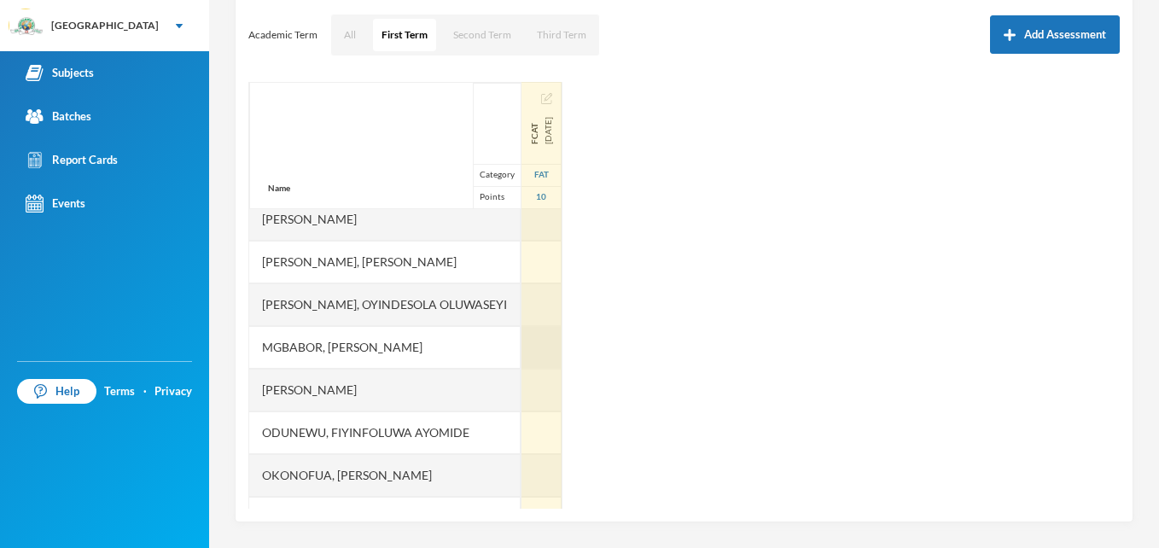
click at [561, 351] on div at bounding box center [541, 347] width 40 height 43
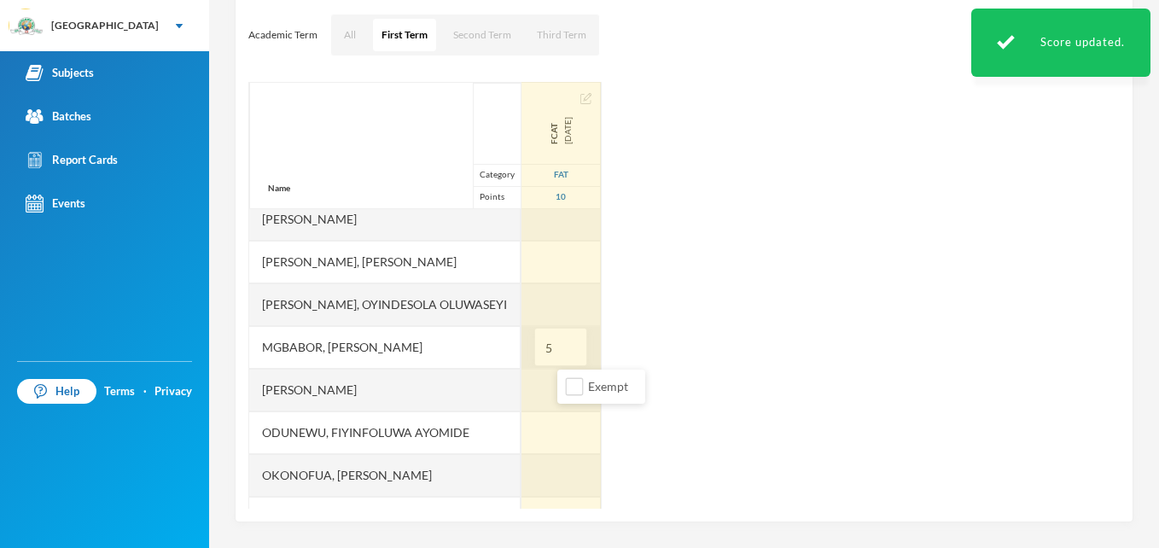
type input "5"
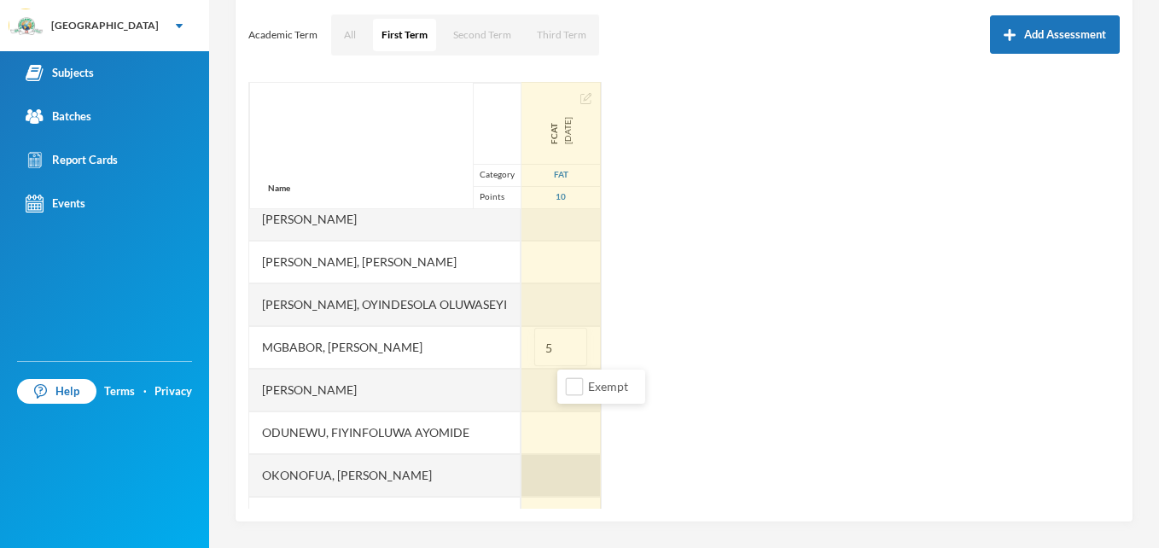
click at [579, 471] on div at bounding box center [560, 475] width 79 height 43
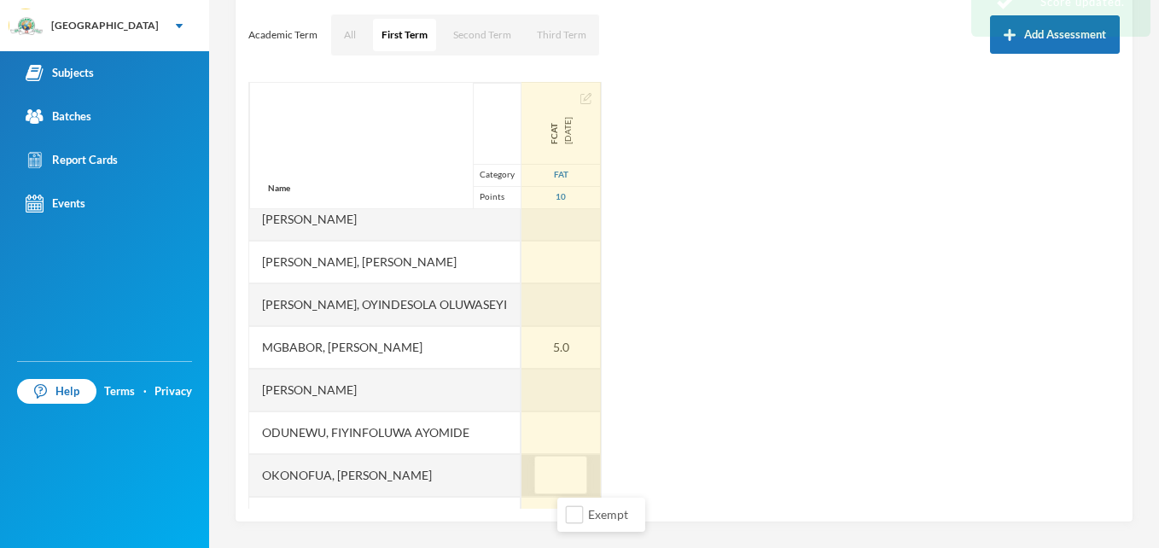
type input "5"
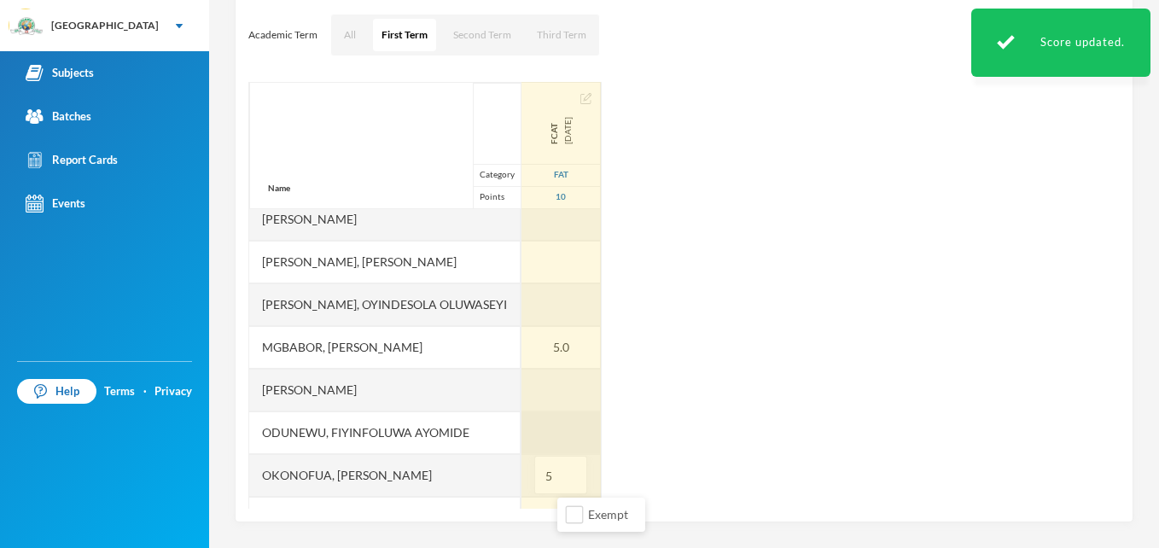
click at [581, 433] on div at bounding box center [560, 432] width 79 height 43
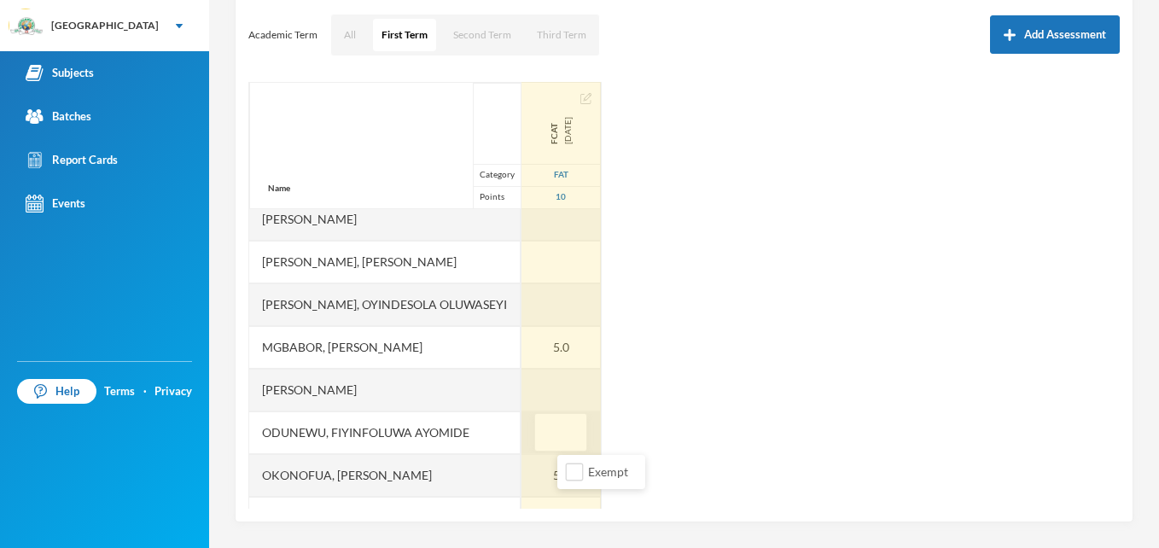
type input "8"
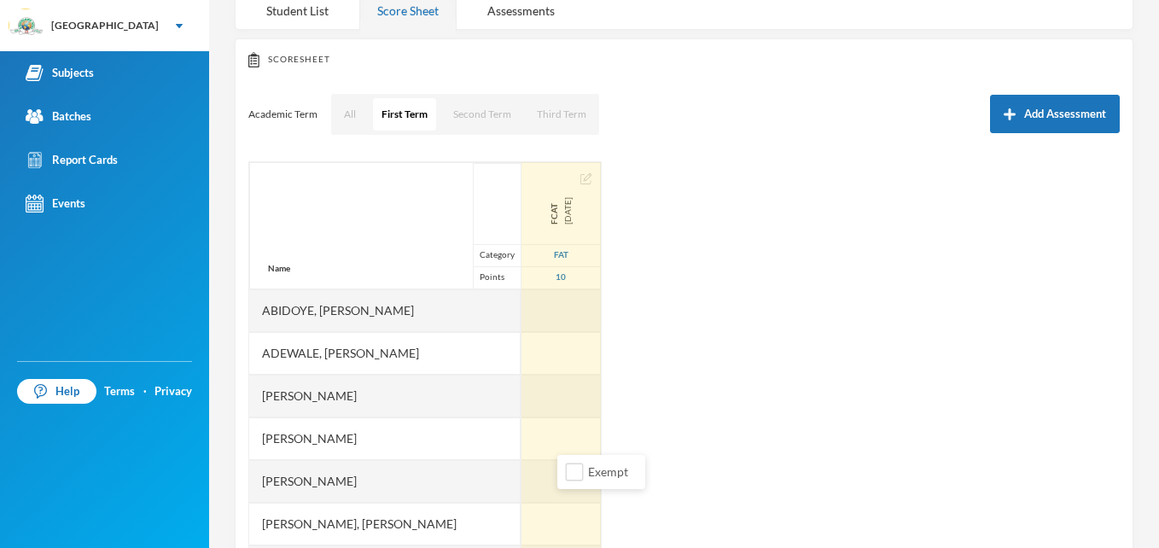
scroll to position [230, 0]
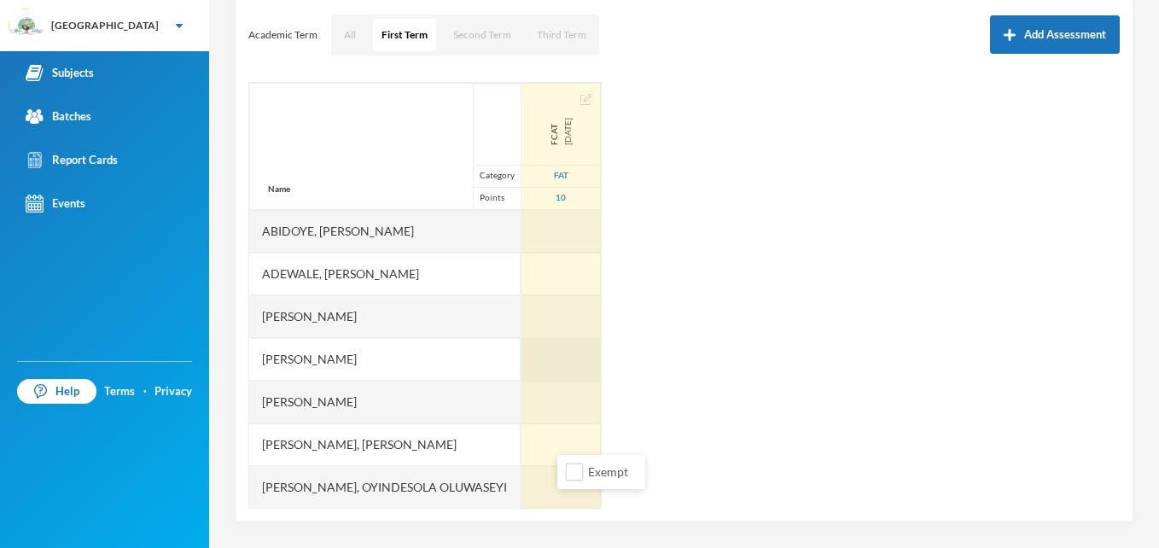
click at [579, 370] on div at bounding box center [560, 359] width 79 height 43
type input "8"
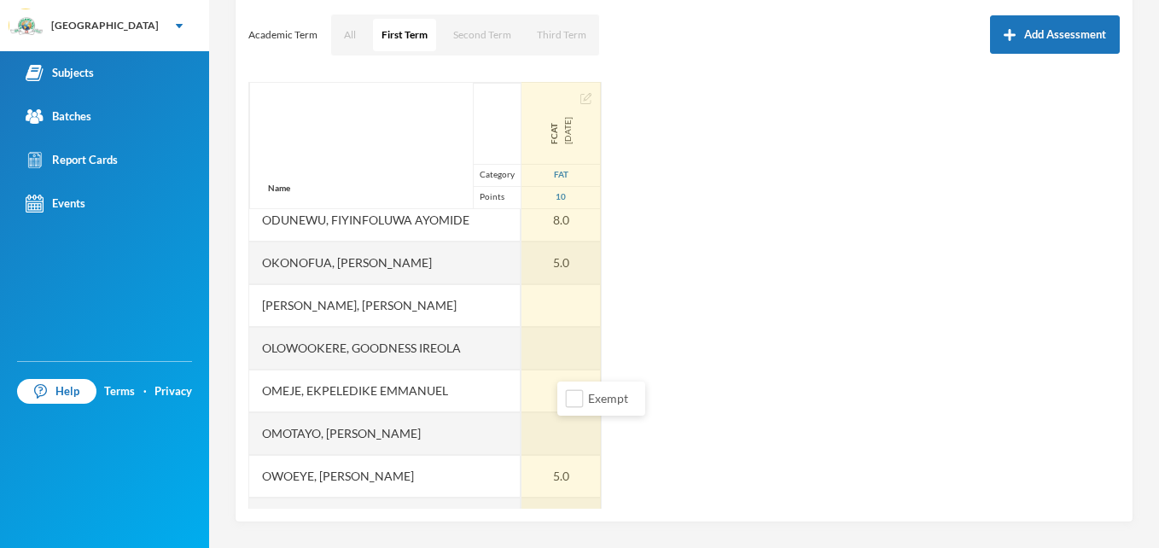
scroll to position [401, 0]
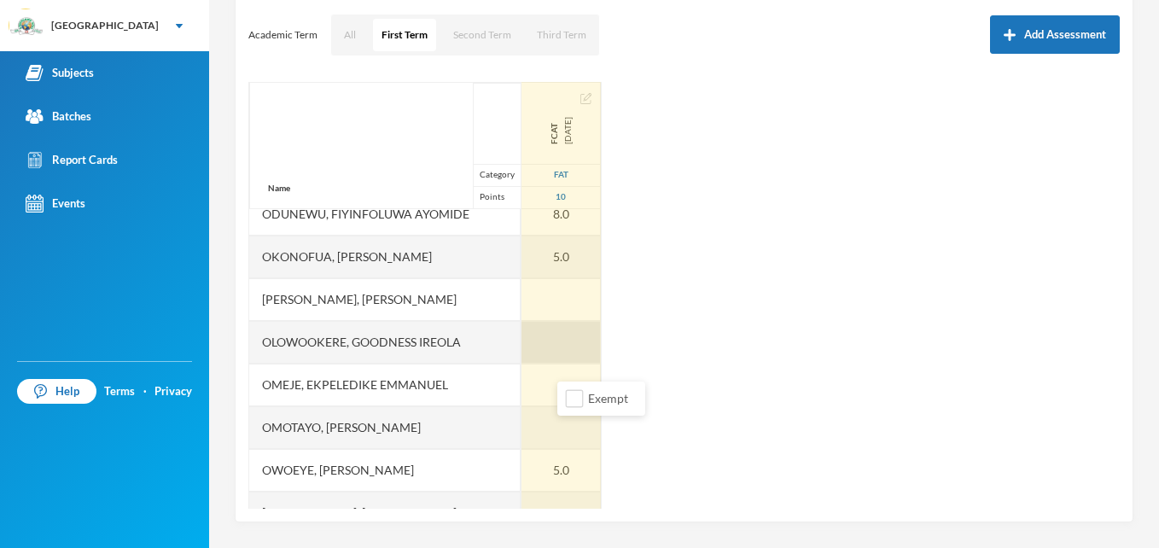
click at [585, 340] on div at bounding box center [560, 342] width 79 height 43
type input "7"
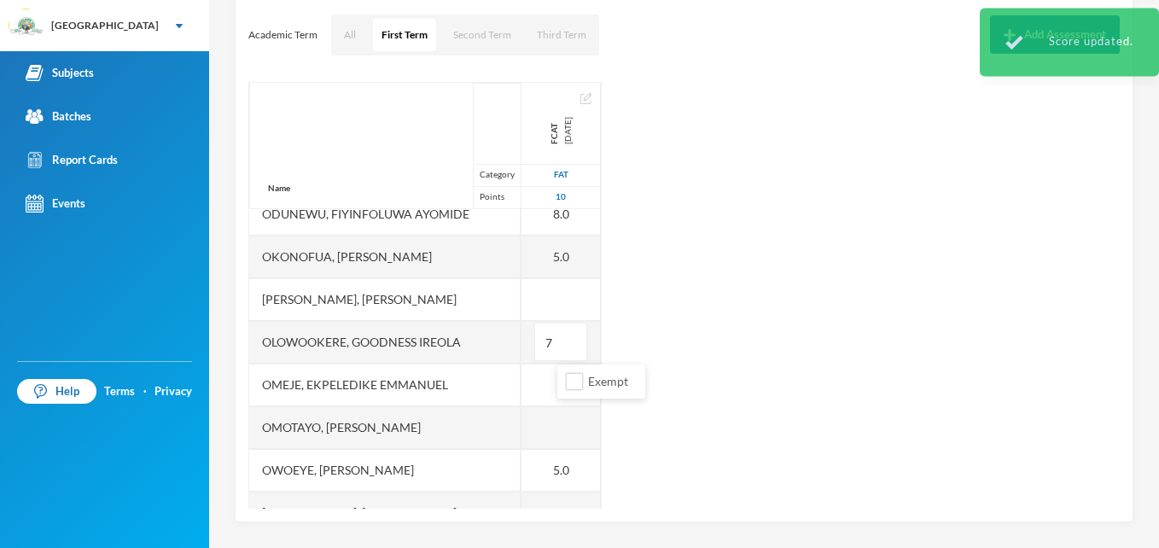
click at [737, 221] on div "Name Category Points [PERSON_NAME], [PERSON_NAME], [PERSON_NAME] [PERSON_NAME] …" at bounding box center [683, 295] width 871 height 427
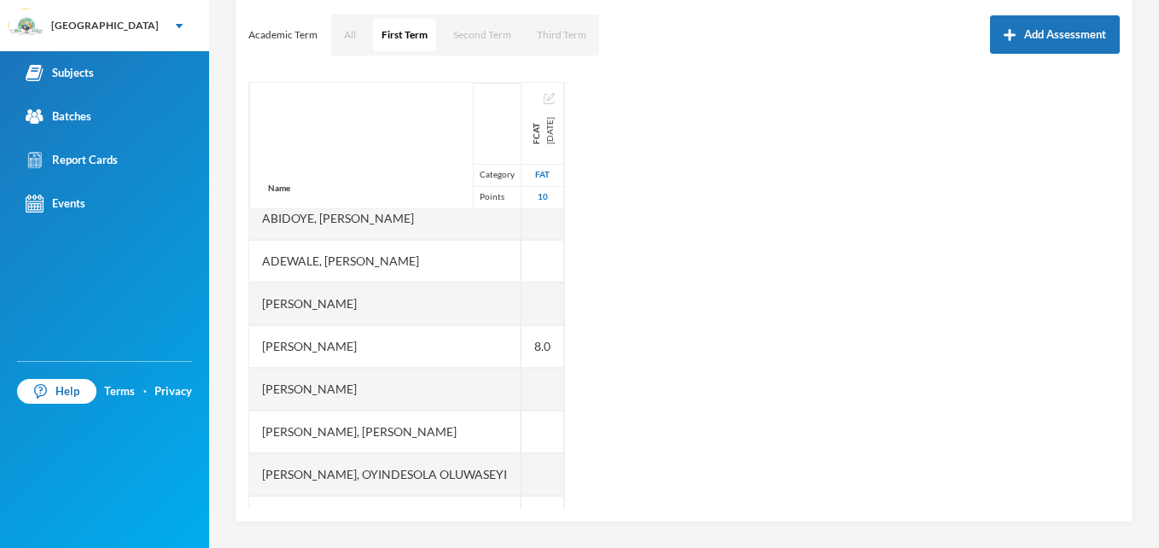
scroll to position [0, 0]
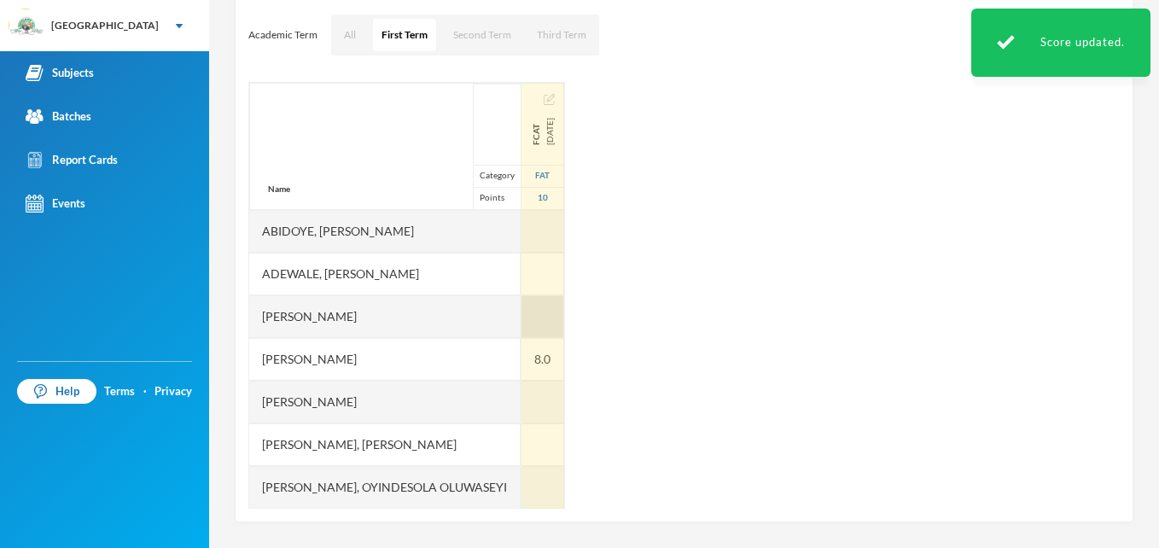
click at [564, 311] on div at bounding box center [542, 316] width 43 height 43
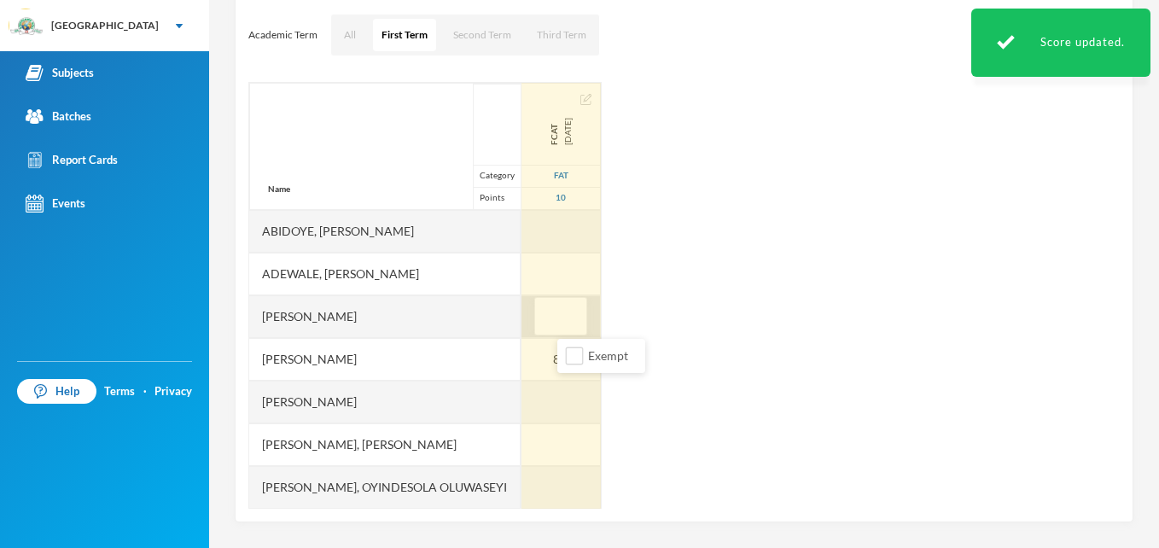
type input "5"
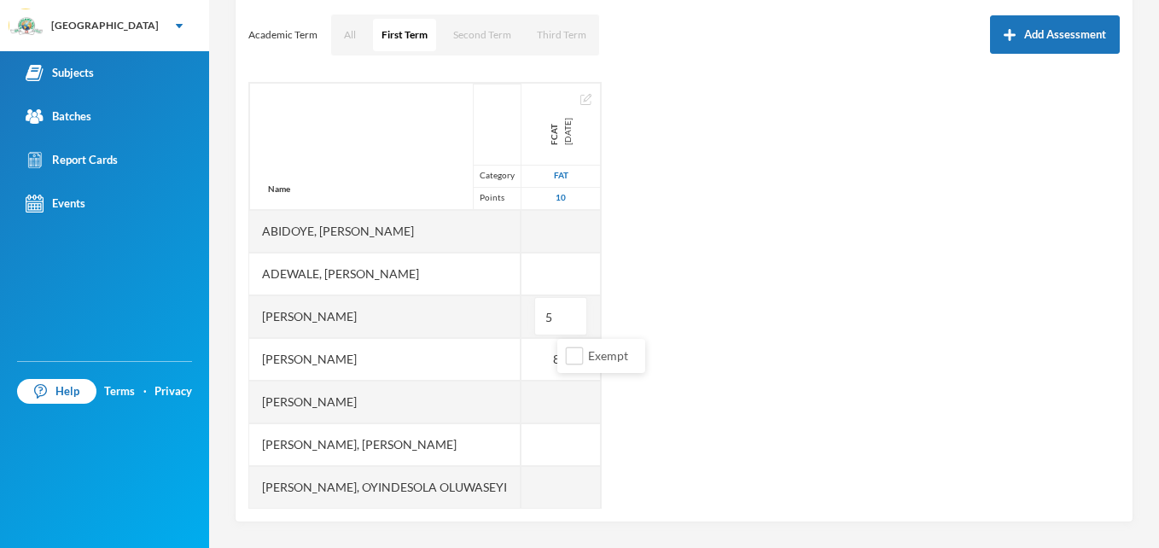
click at [760, 421] on div "Name Category Points [PERSON_NAME], [PERSON_NAME], [PERSON_NAME] [PERSON_NAME] …" at bounding box center [683, 295] width 871 height 427
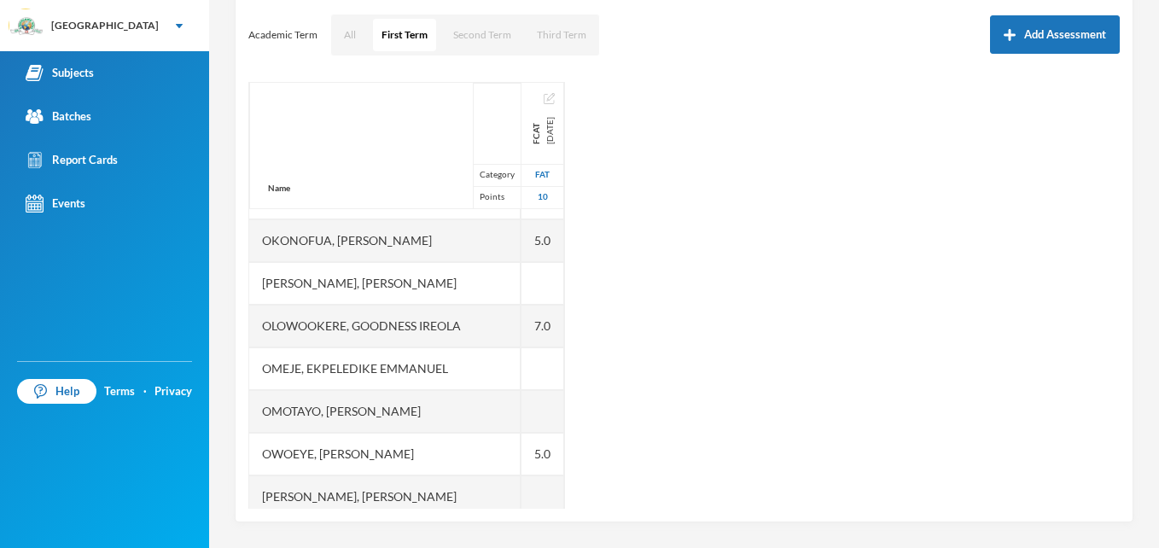
scroll to position [420, 0]
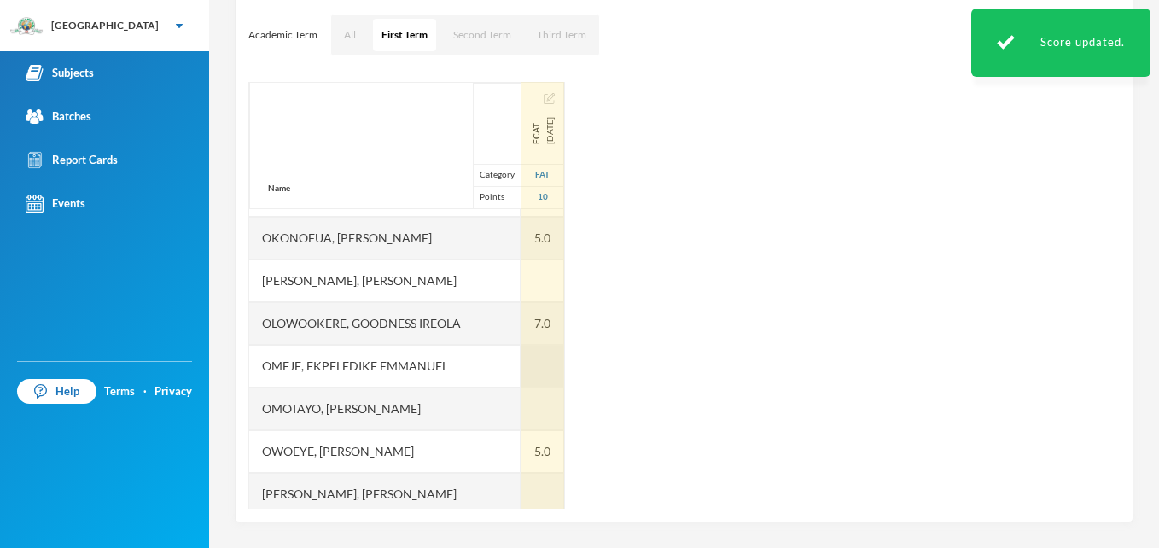
click at [564, 365] on div at bounding box center [542, 366] width 43 height 43
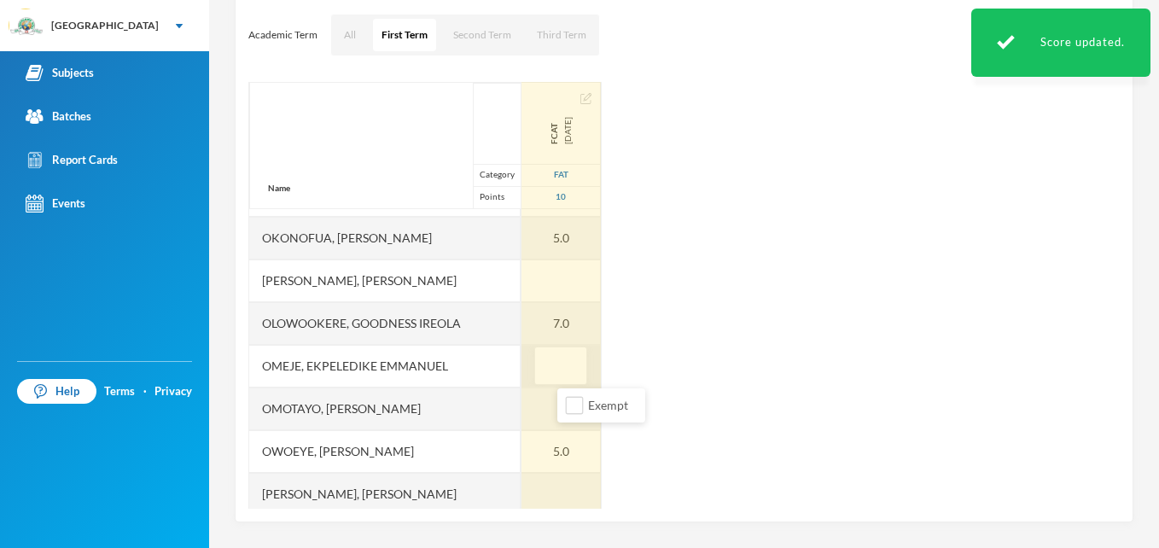
type input "5"
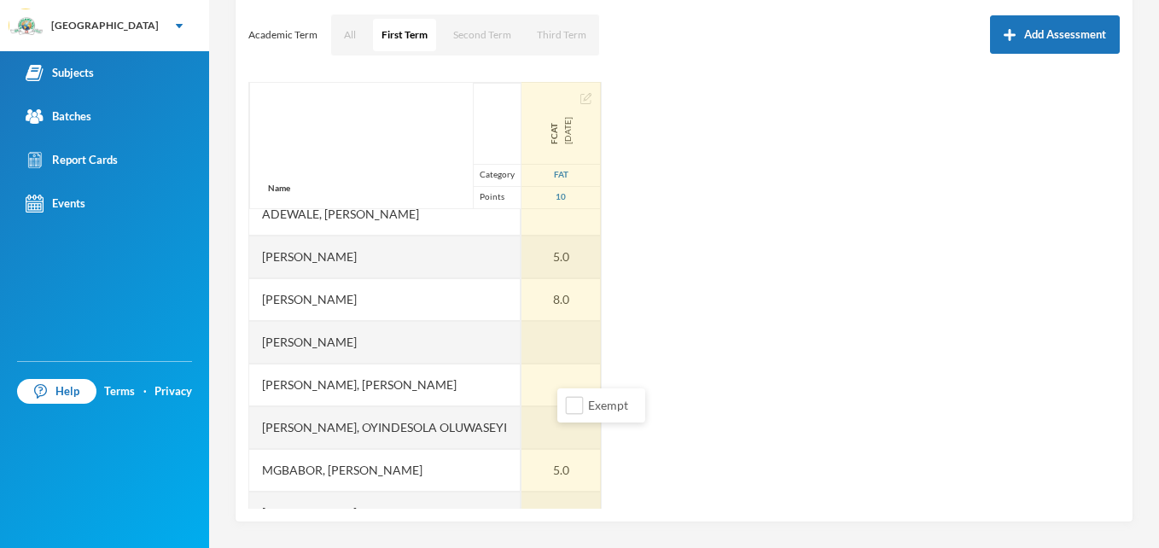
scroll to position [58, 0]
click at [587, 346] on div at bounding box center [560, 343] width 79 height 43
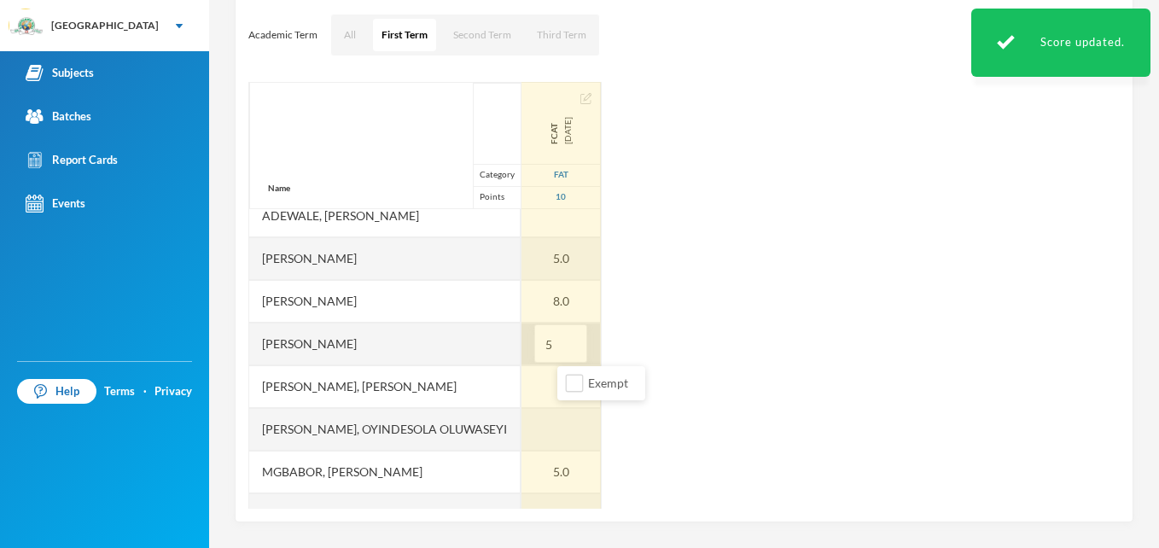
type input "5"
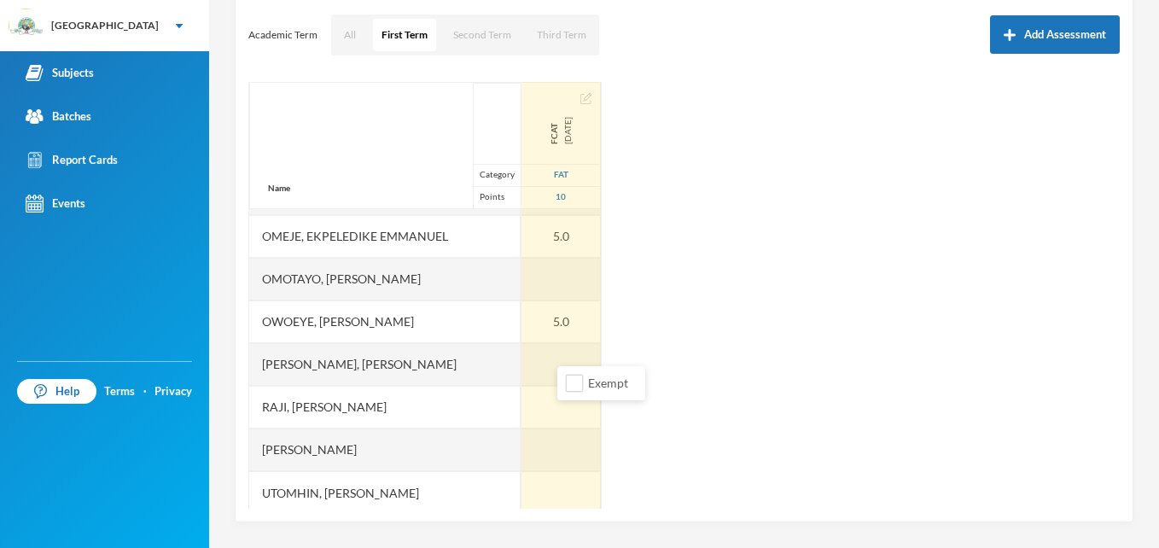
scroll to position [555, 0]
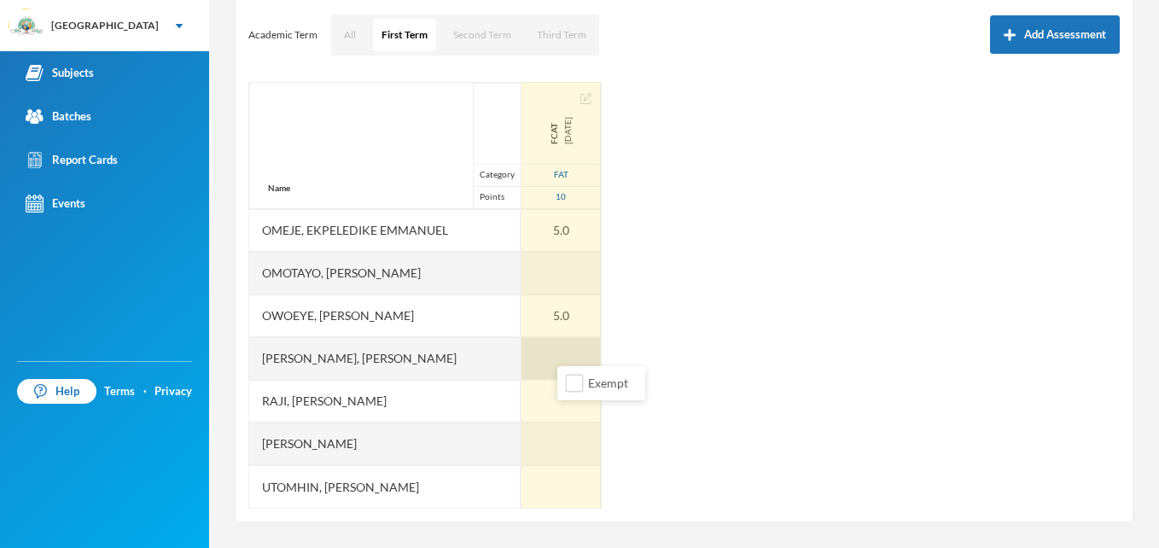
click at [562, 346] on div at bounding box center [560, 358] width 79 height 43
type input "6"
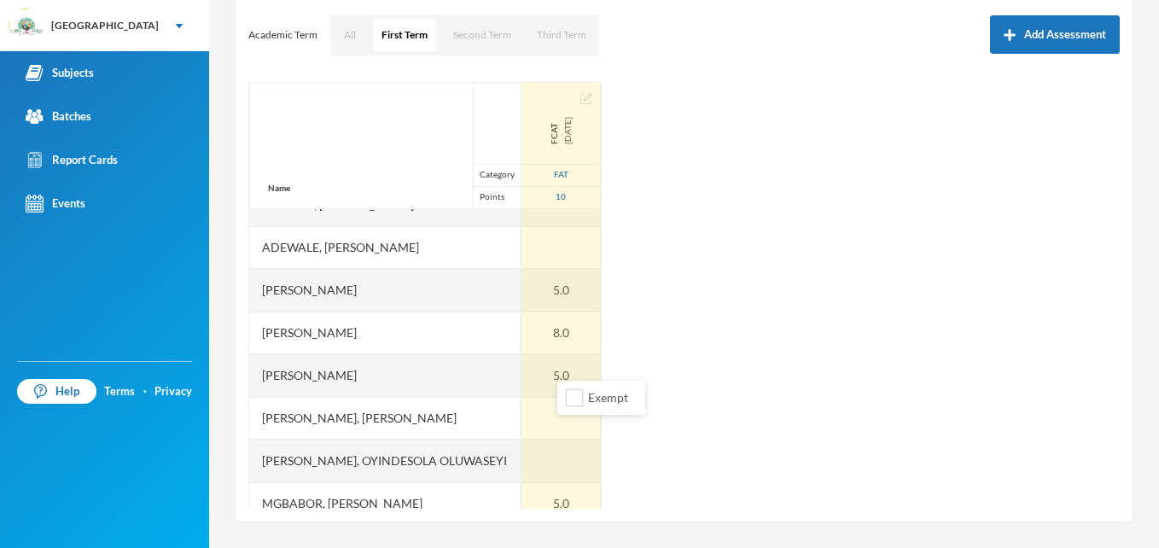
scroll to position [10, 0]
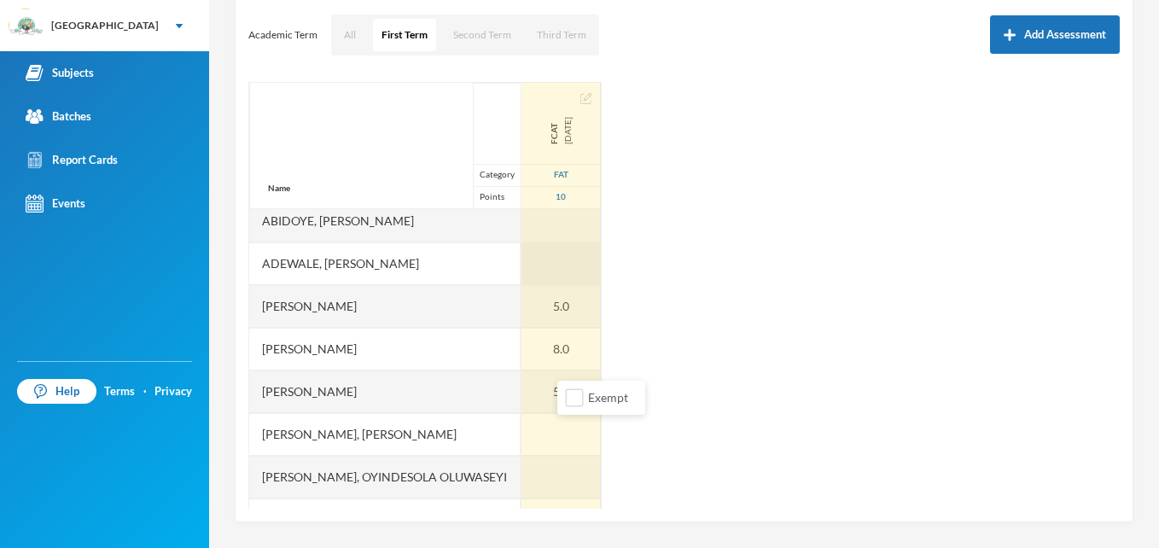
click at [577, 263] on div at bounding box center [560, 263] width 79 height 43
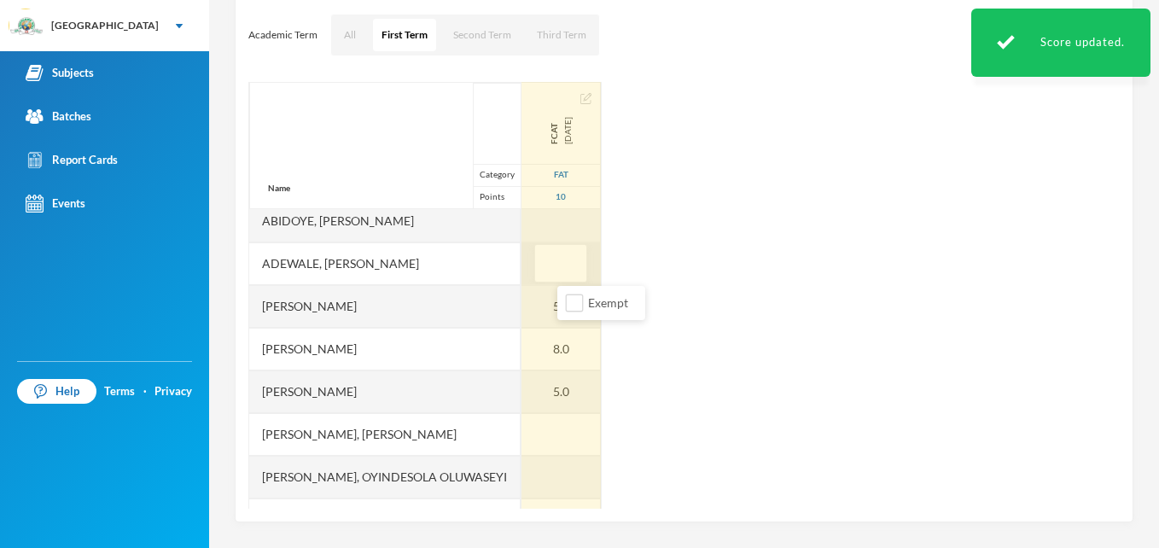
type input "2"
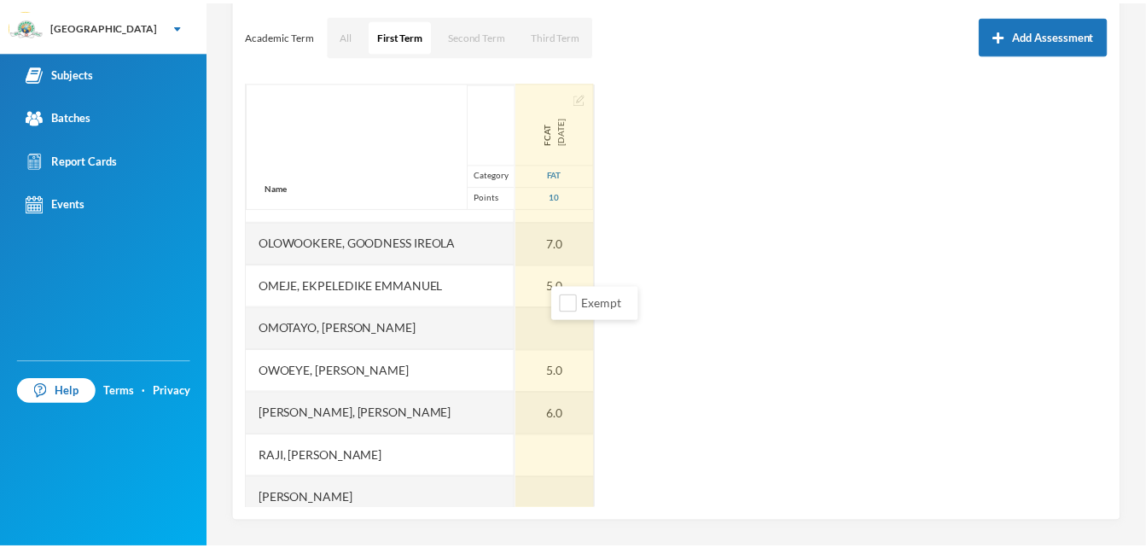
scroll to position [555, 0]
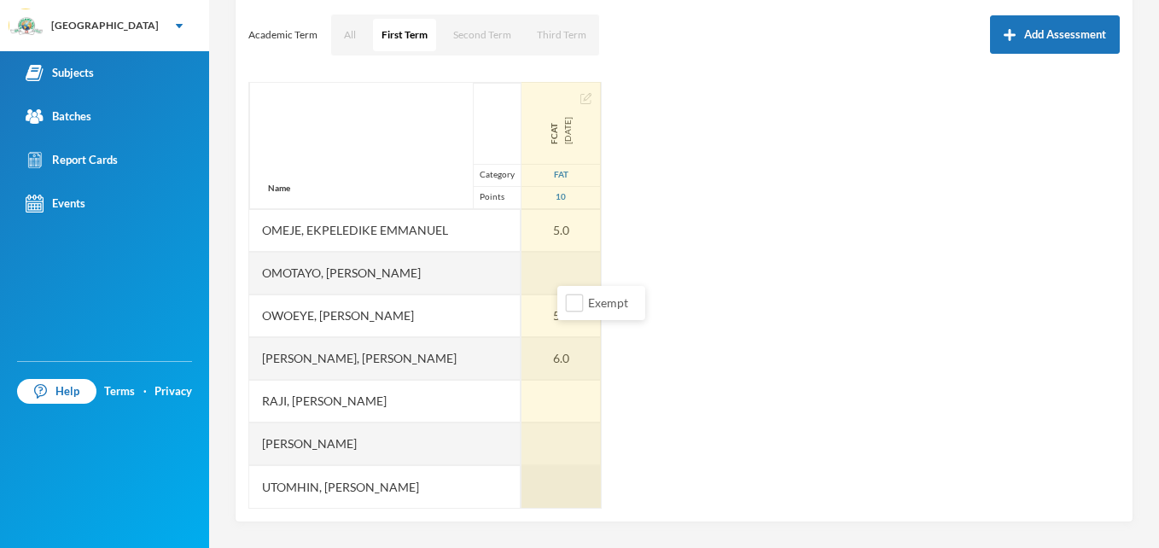
click at [578, 481] on div at bounding box center [560, 486] width 79 height 43
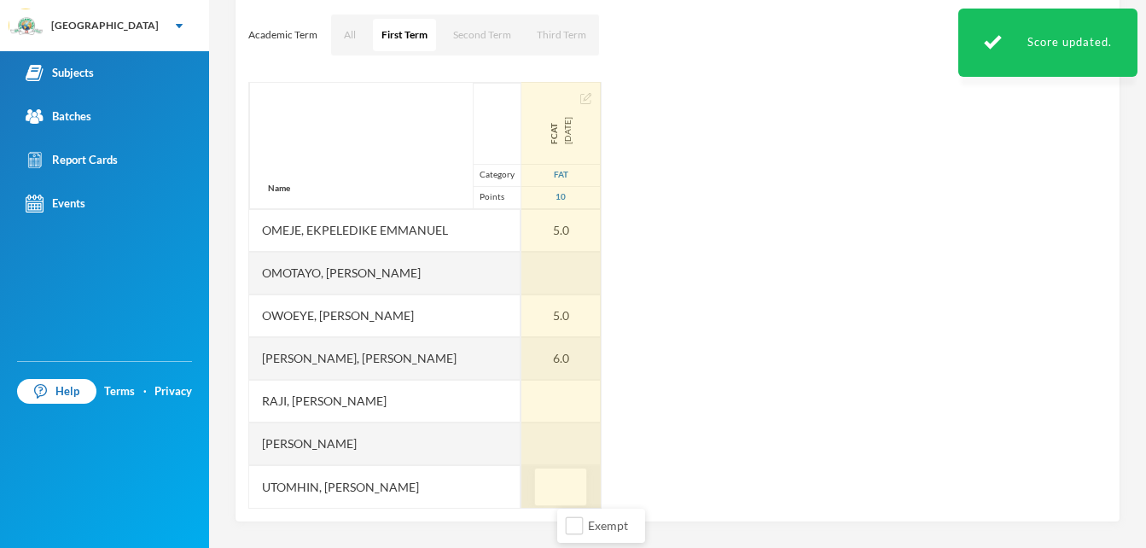
type input "5"
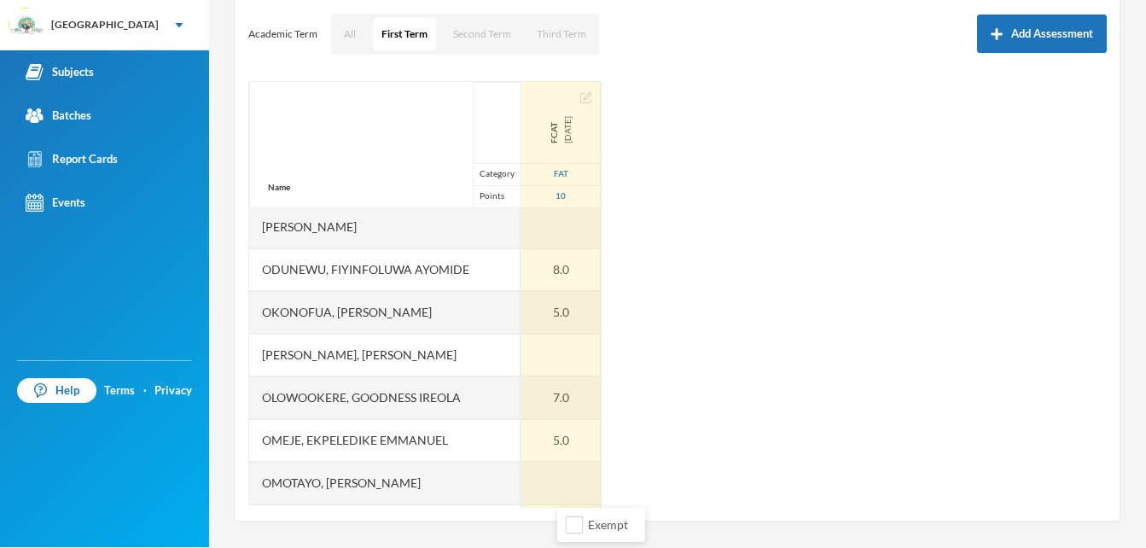
scroll to position [330, 0]
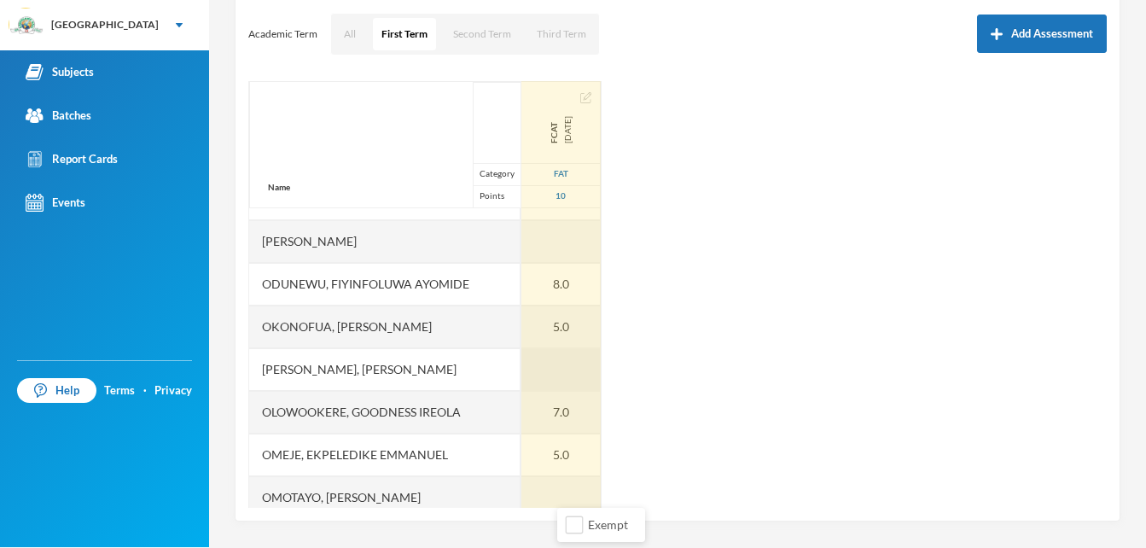
click at [581, 368] on div at bounding box center [560, 369] width 79 height 43
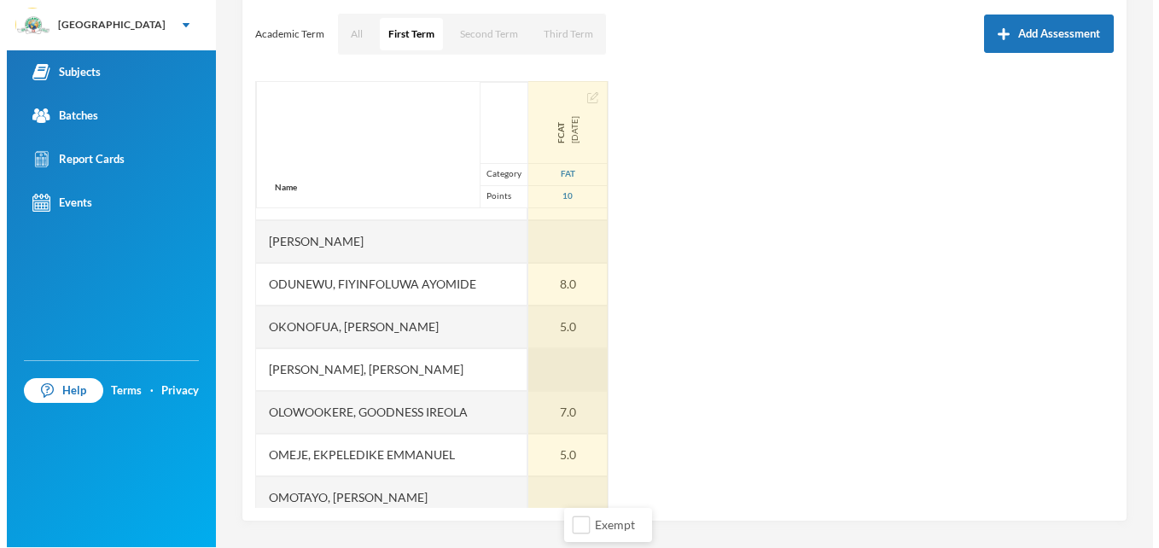
scroll to position [0, 0]
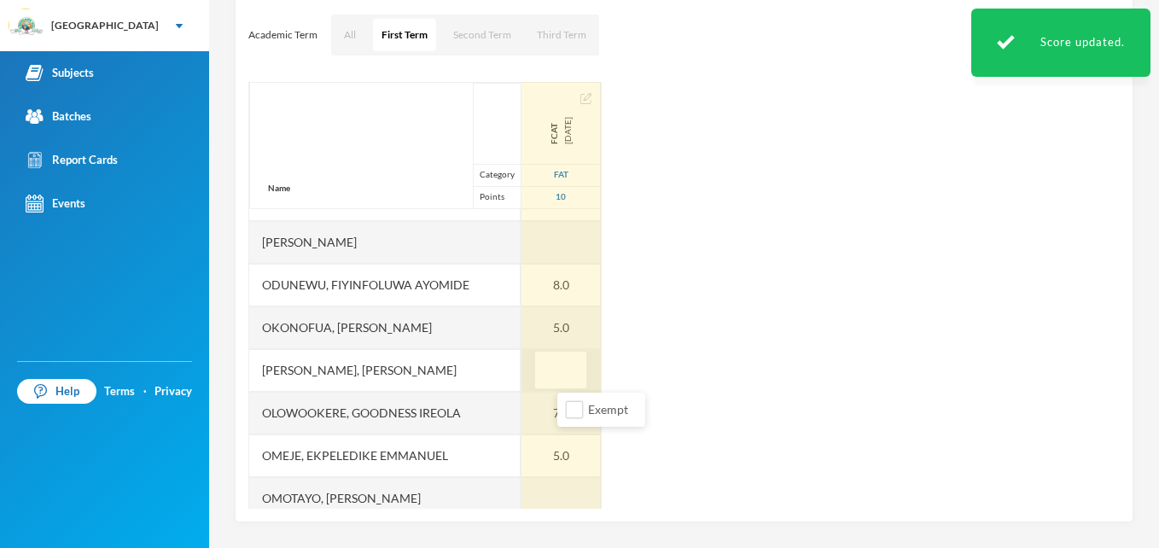
type input "5"
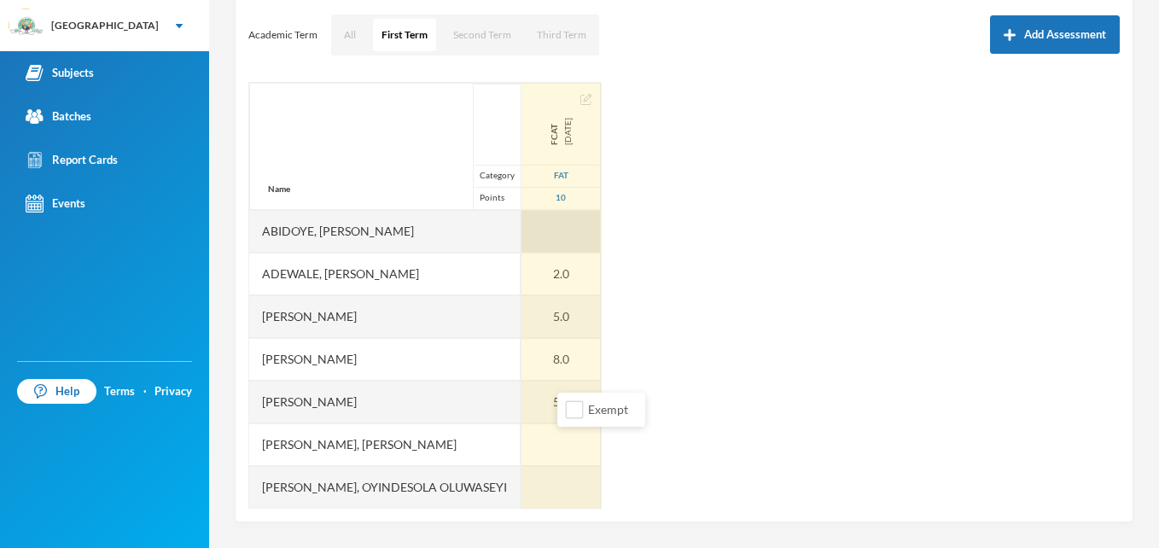
click at [575, 227] on div at bounding box center [560, 231] width 79 height 43
type input "8"
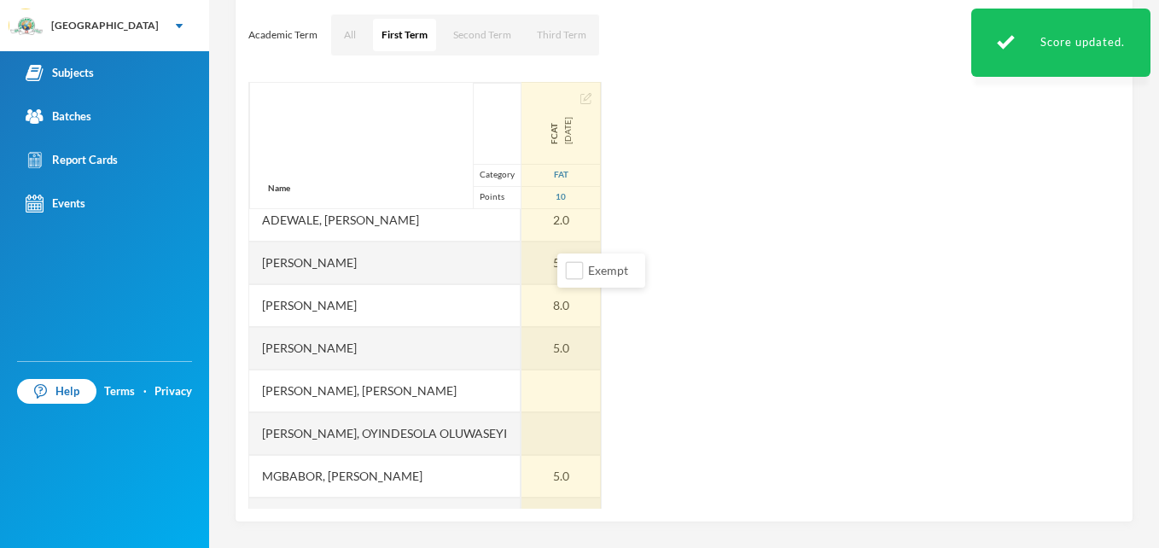
scroll to position [55, 0]
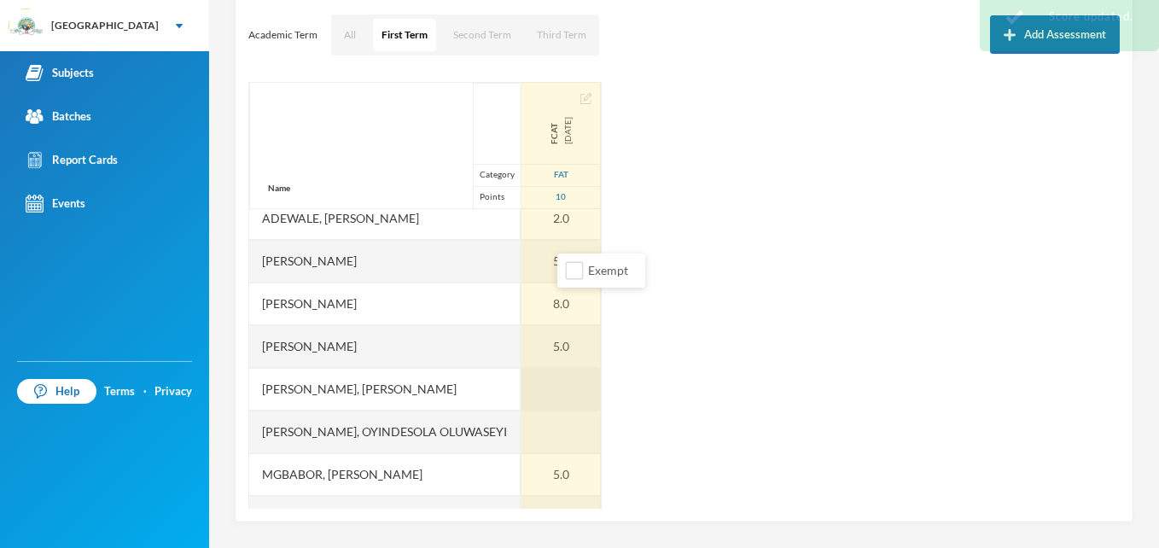
click at [581, 381] on div at bounding box center [560, 389] width 79 height 43
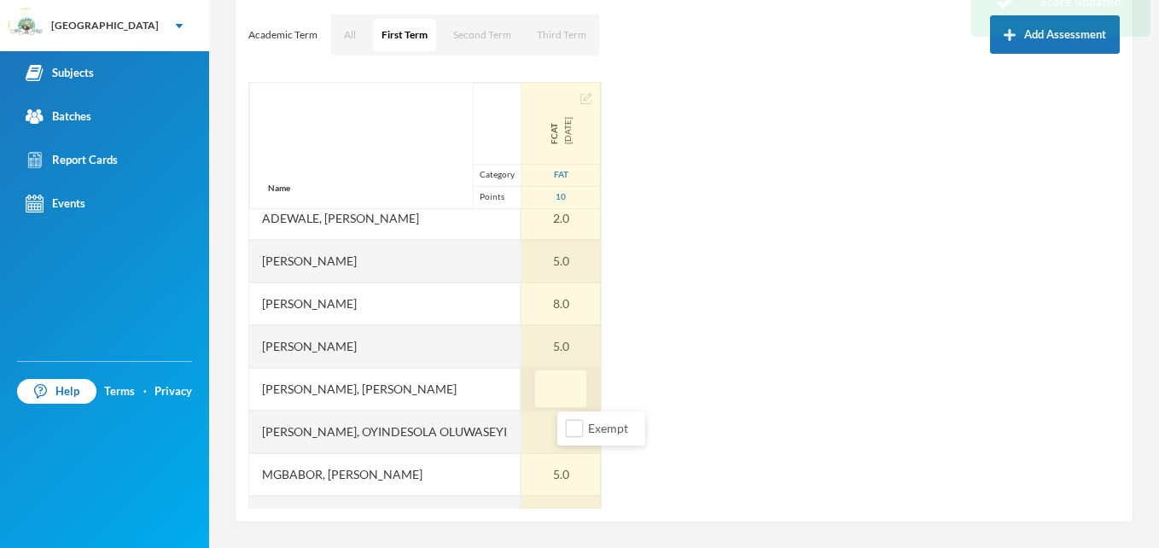
type input "7"
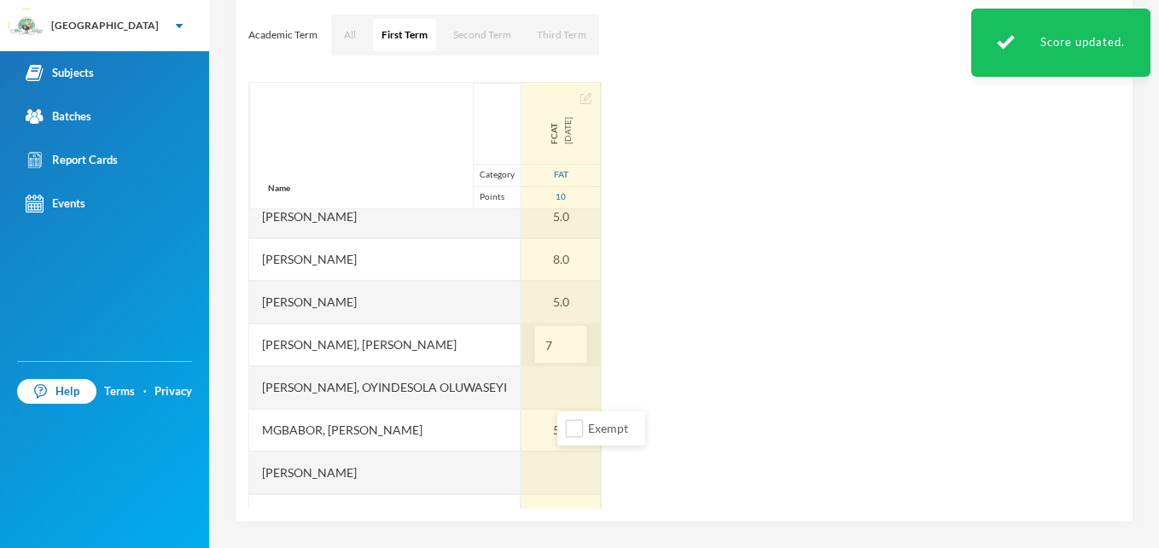
scroll to position [115, 0]
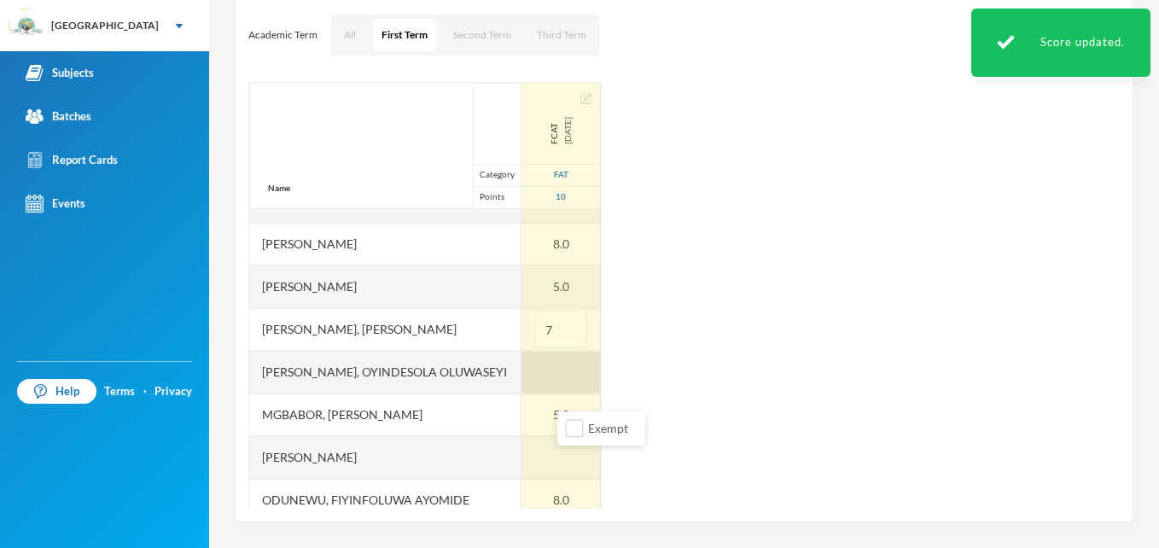
click at [590, 371] on div at bounding box center [560, 372] width 79 height 43
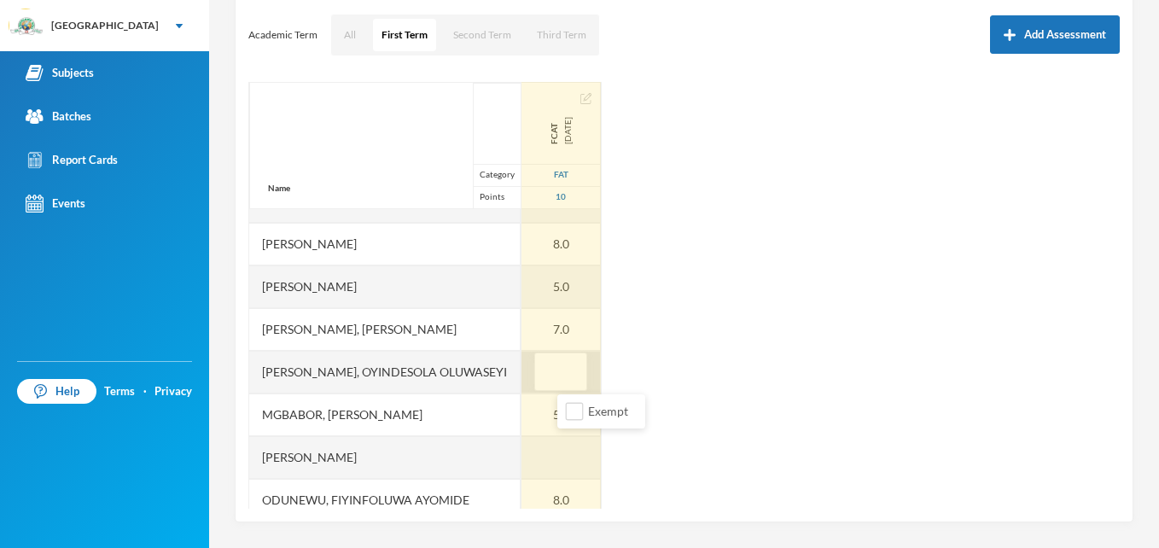
type input "8"
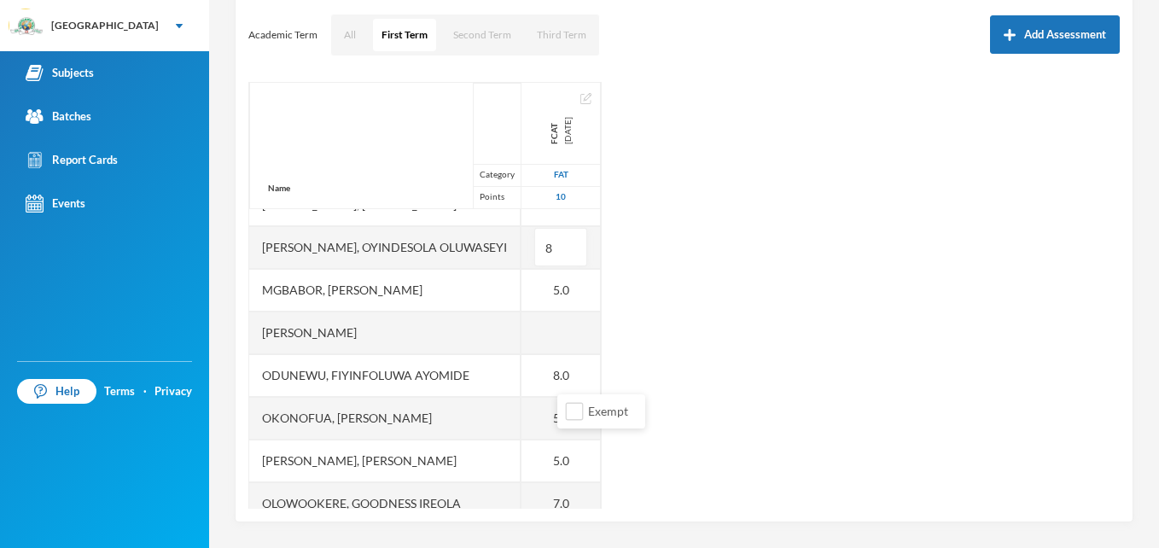
click at [843, 247] on div "Name Category Points [PERSON_NAME], [PERSON_NAME], [PERSON_NAME] [PERSON_NAME] …" at bounding box center [683, 295] width 871 height 427
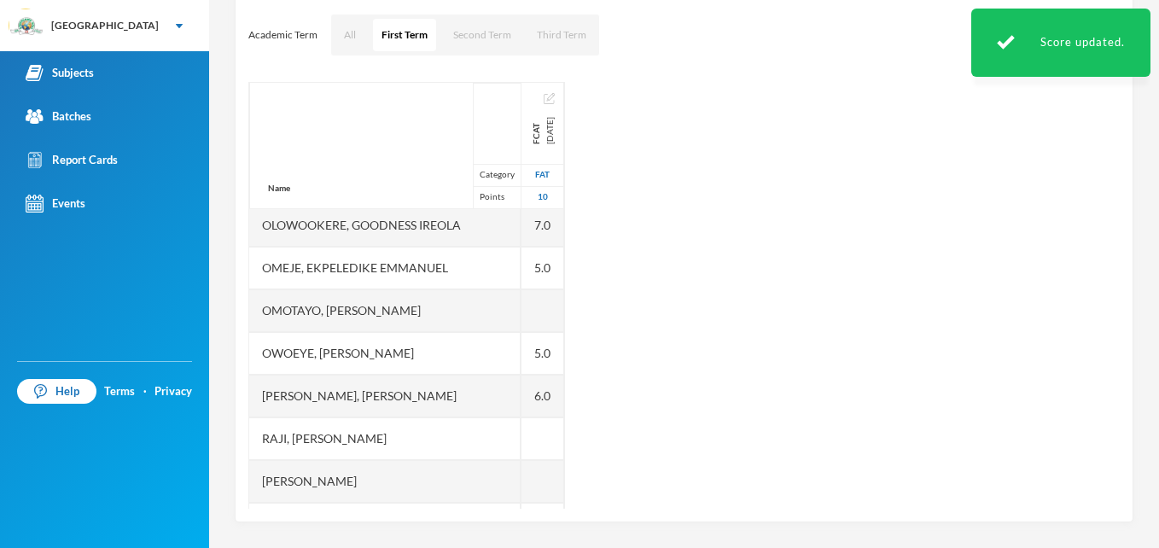
scroll to position [555, 0]
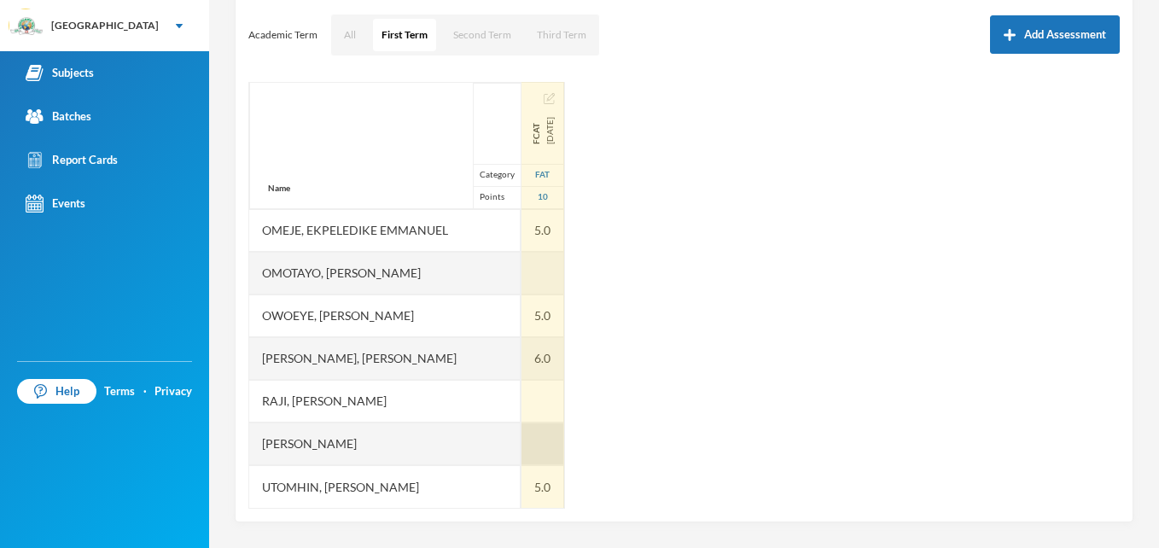
click at [564, 442] on div at bounding box center [542, 443] width 43 height 43
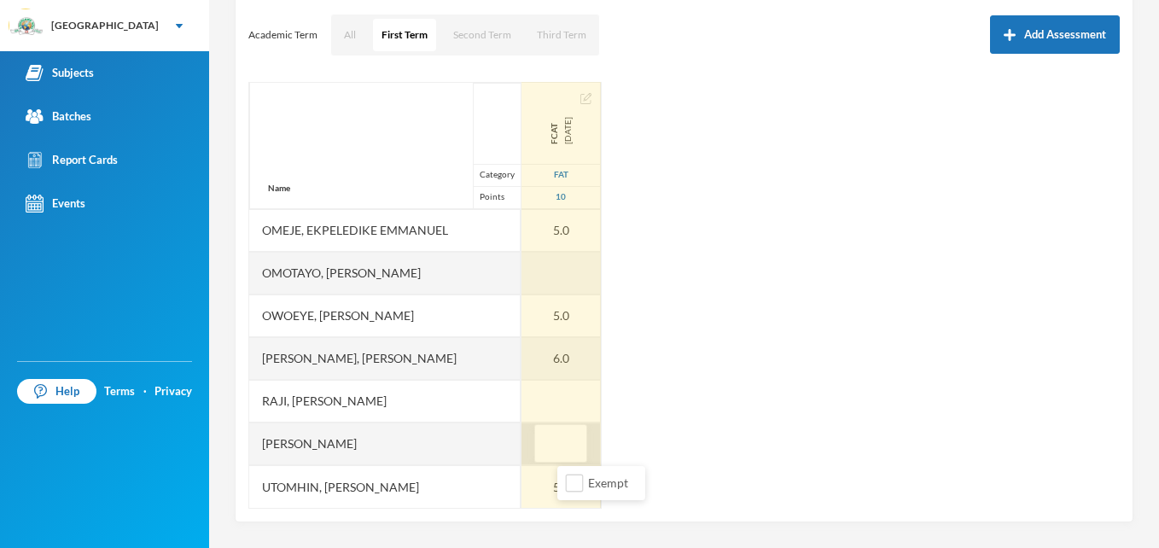
type input "7"
click at [590, 390] on div at bounding box center [560, 401] width 79 height 43
type input "8"
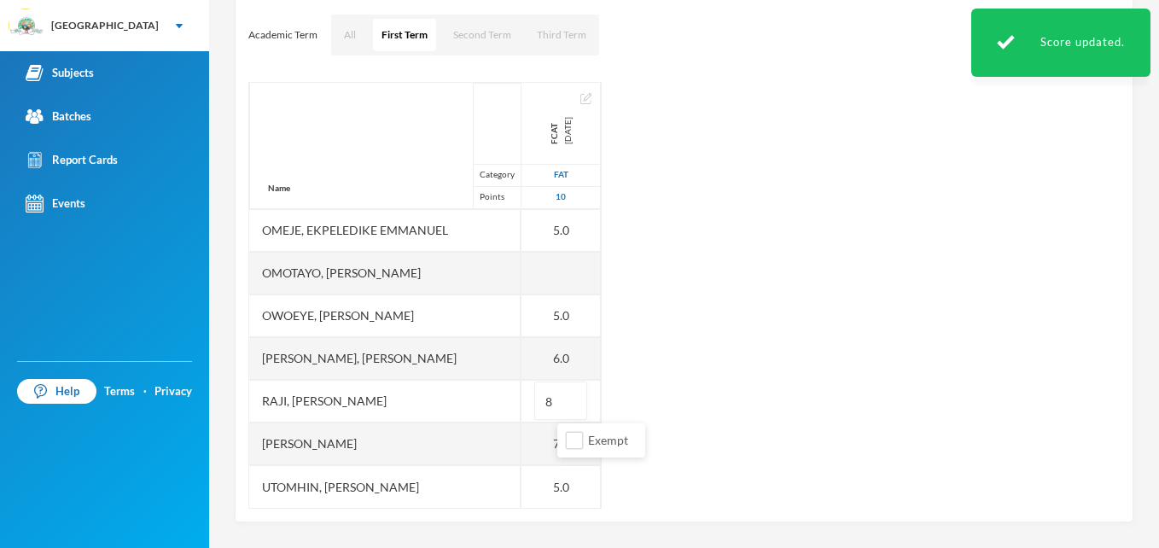
click at [835, 190] on div "Name Category Points [PERSON_NAME], [PERSON_NAME], [PERSON_NAME] [PERSON_NAME] …" at bounding box center [683, 295] width 871 height 427
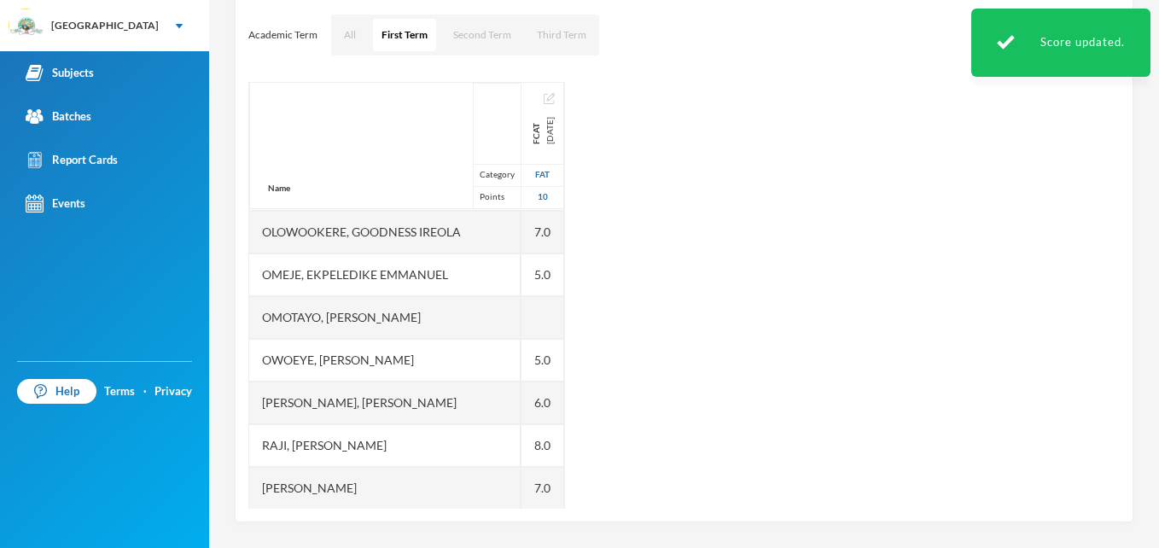
scroll to position [508, 0]
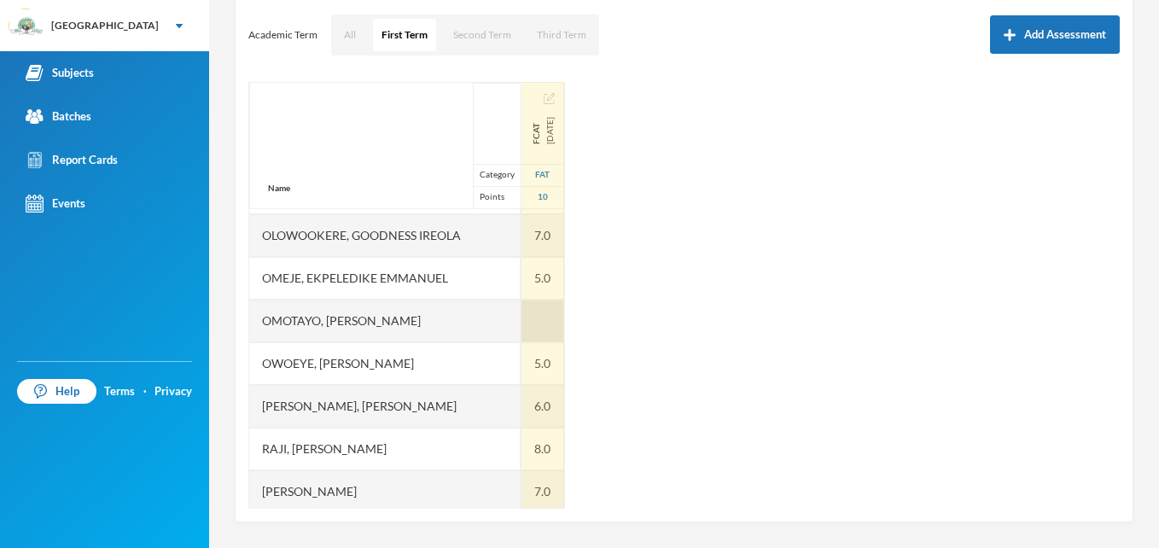
click at [564, 316] on div at bounding box center [542, 320] width 43 height 43
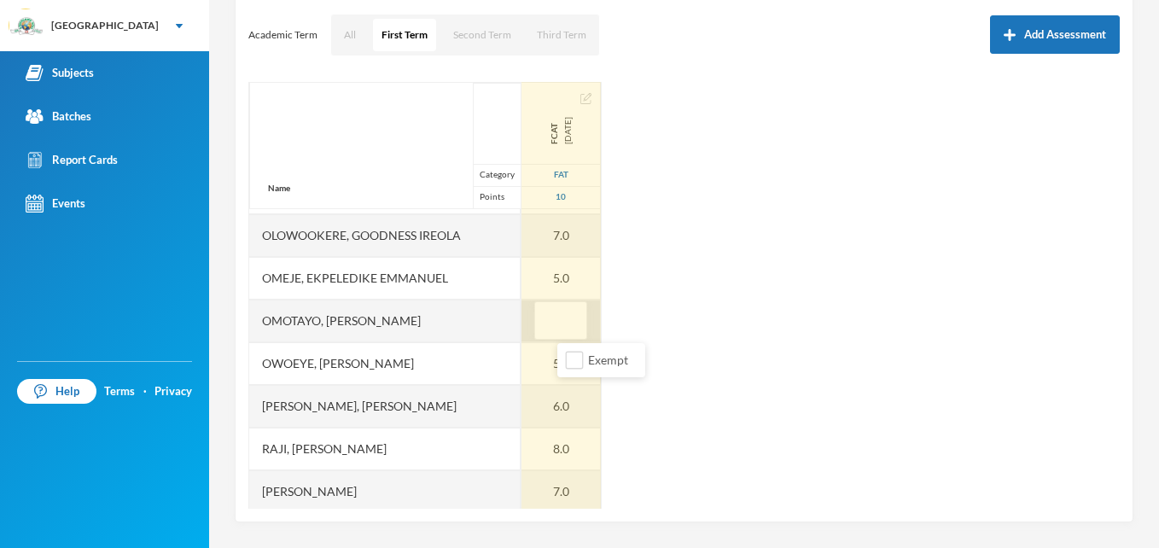
type input "5"
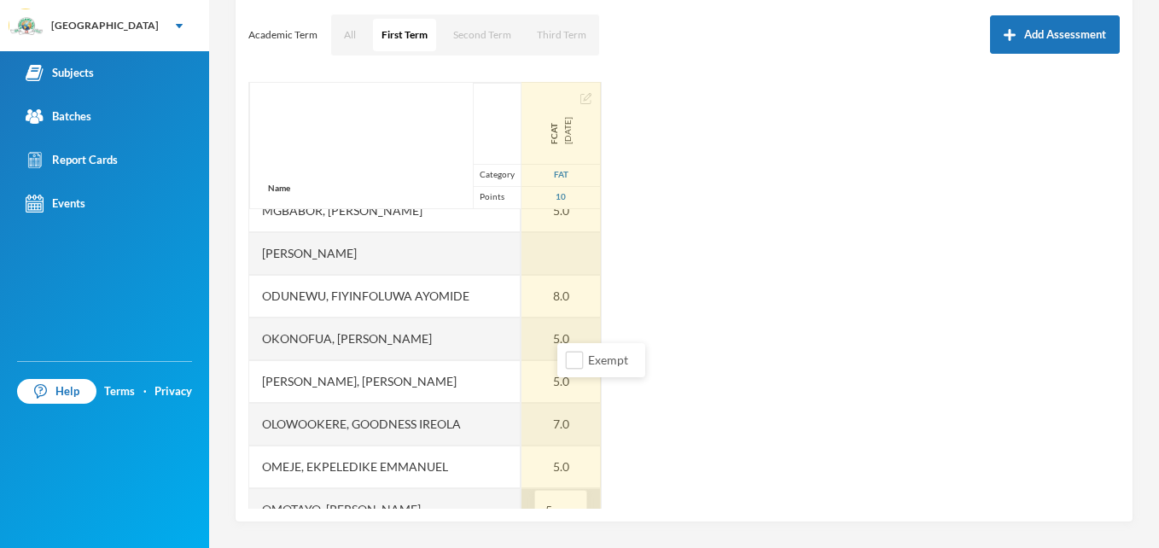
scroll to position [317, 0]
click at [588, 247] on div at bounding box center [560, 256] width 79 height 43
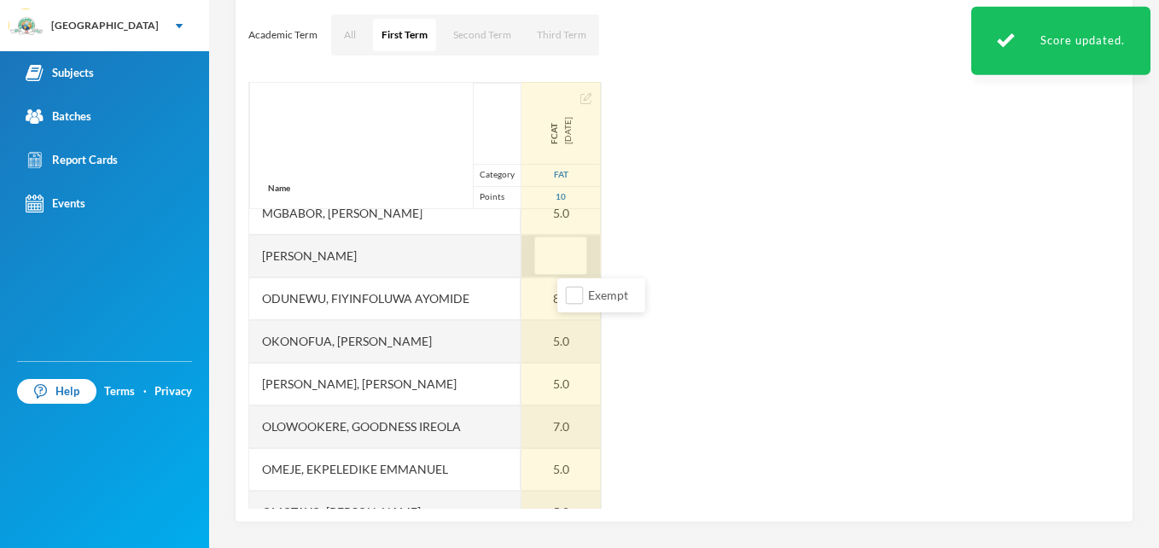
type input "6"
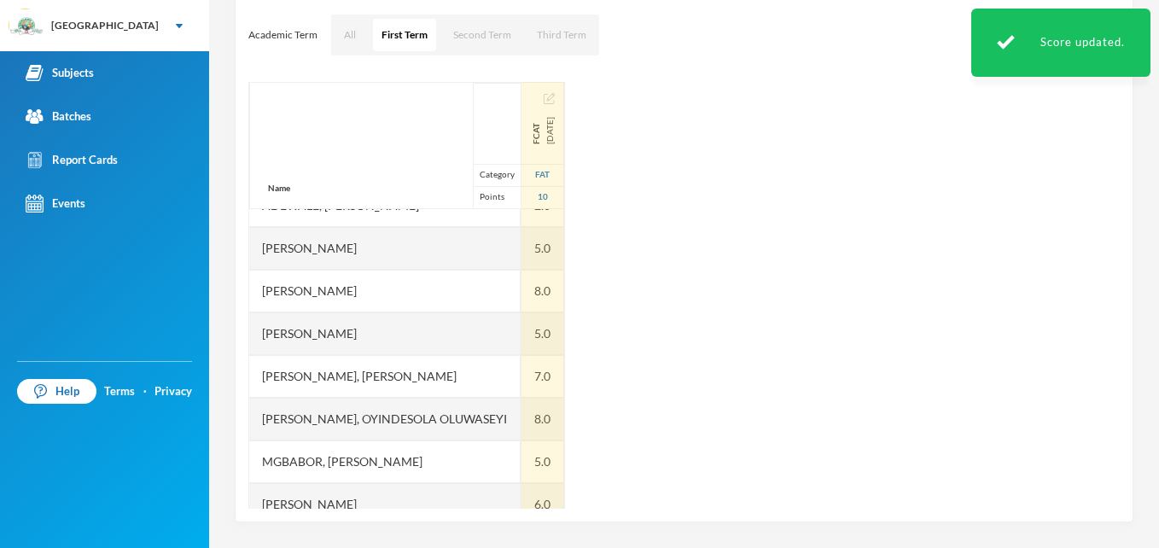
scroll to position [0, 0]
